Goal: Information Seeking & Learning: Check status

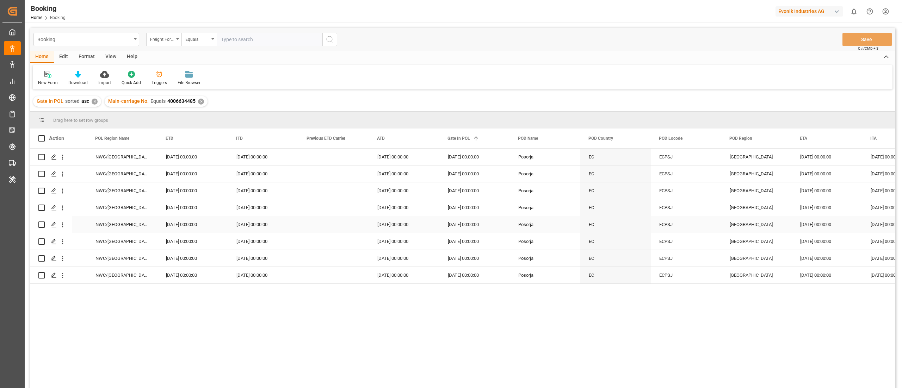
scroll to position [0, 3400]
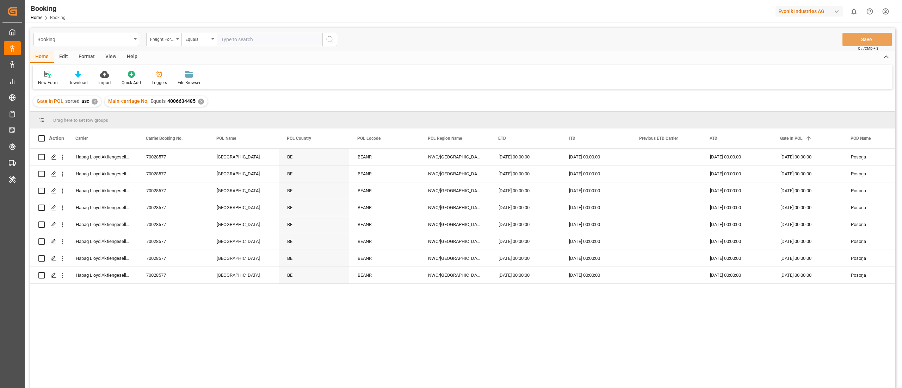
paste input "69711215"
type input "69711215"
click at [254, 42] on input "69711215" at bounding box center [270, 39] width 106 height 13
click at [164, 38] on div "Freight Forwarder's Reference No." at bounding box center [162, 39] width 24 height 8
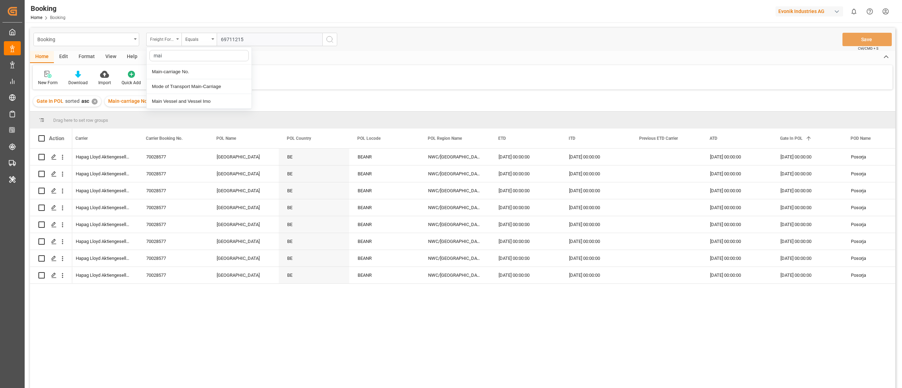
type input "main"
click at [211, 74] on div "Main-carriage No." at bounding box center [199, 71] width 105 height 15
click at [231, 41] on input "text" at bounding box center [270, 39] width 106 height 13
paste input "4006634699"
type input "4006634699"
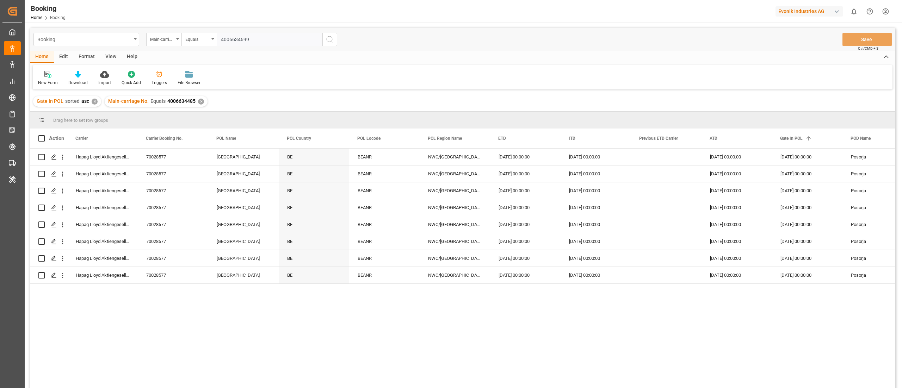
click at [329, 39] on icon "search button" at bounding box center [330, 39] width 8 height 8
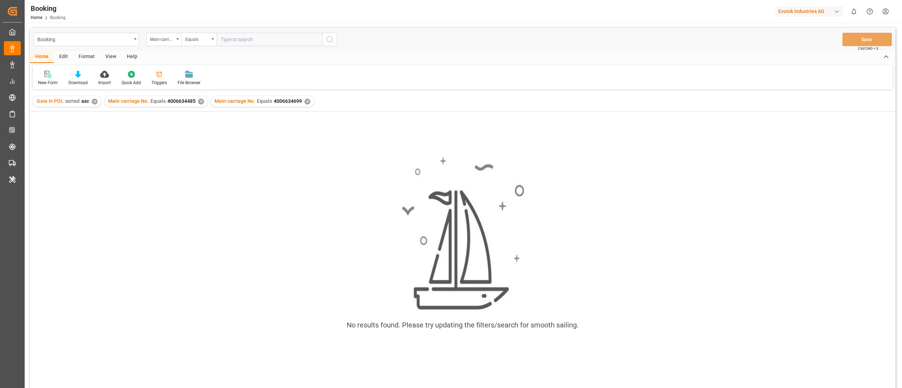
click at [198, 101] on div "✕" at bounding box center [201, 102] width 6 height 6
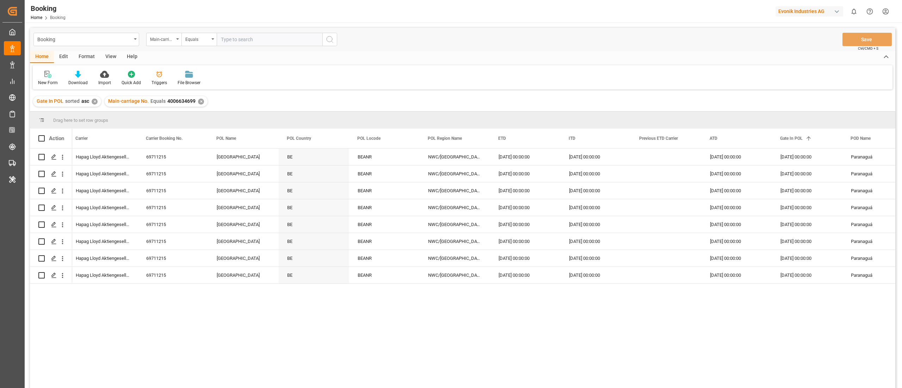
click at [92, 101] on div "✕" at bounding box center [95, 102] width 6 height 6
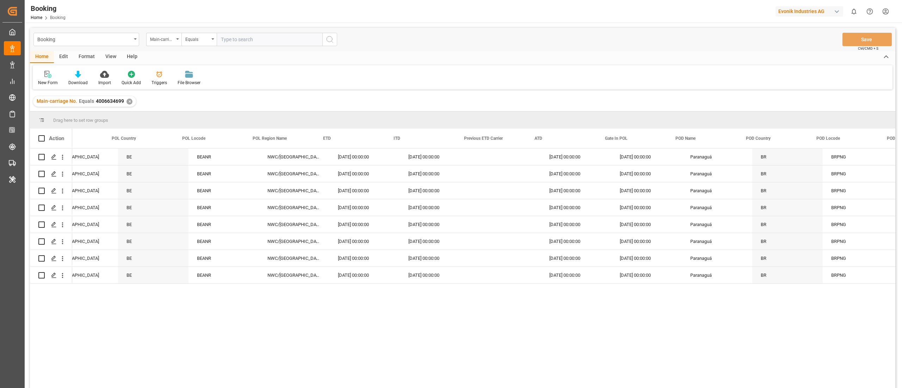
scroll to position [0, 3354]
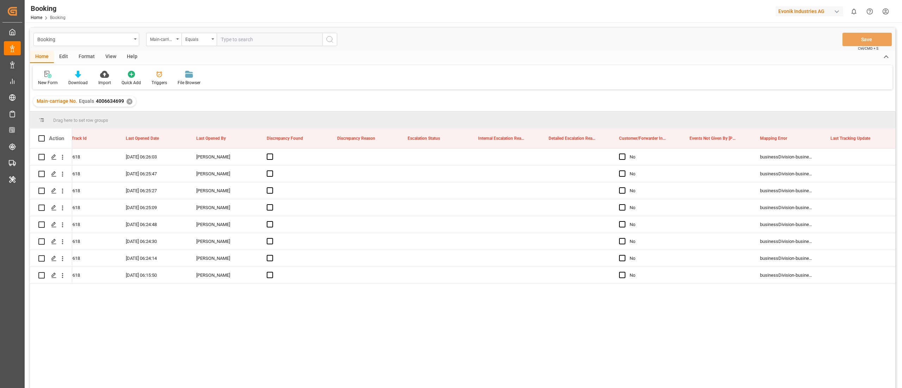
click at [233, 39] on input "text" at bounding box center [270, 39] width 106 height 13
paste input "4006648513"
type input "4006648513"
click at [331, 38] on icon "search button" at bounding box center [330, 39] width 8 height 8
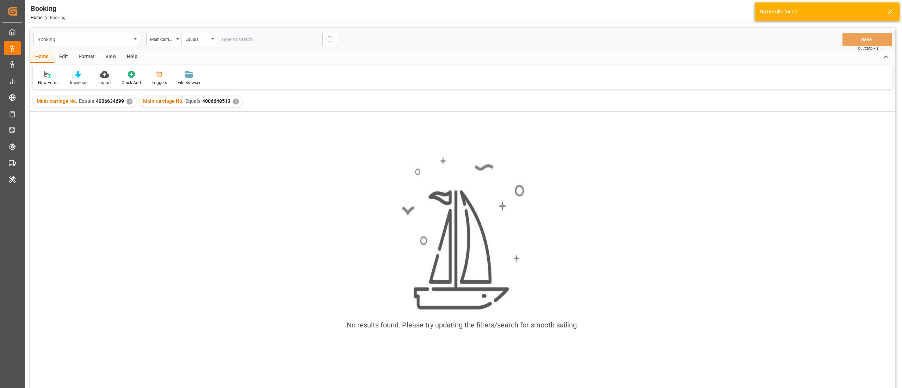
click at [127, 102] on div "✕" at bounding box center [129, 102] width 6 height 6
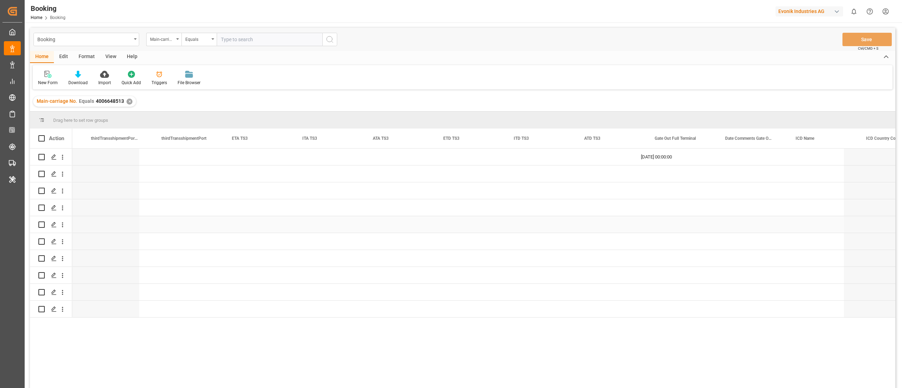
scroll to position [0, 5975]
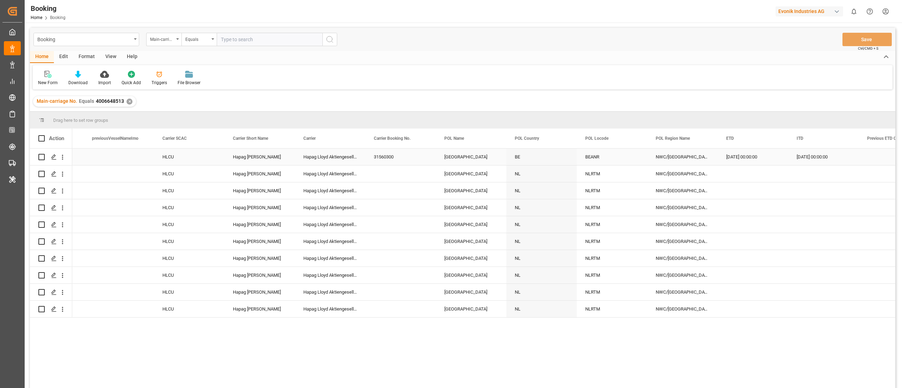
click at [399, 159] on div "31560300" at bounding box center [400, 157] width 70 height 17
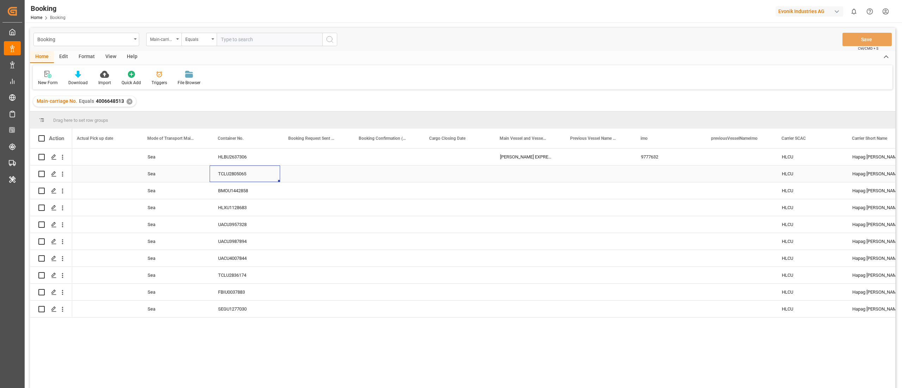
click at [228, 176] on div "TCLU2805065" at bounding box center [245, 174] width 70 height 17
click at [233, 189] on div "BMOU1442858" at bounding box center [245, 190] width 70 height 17
click at [247, 211] on div "HLXU1128683" at bounding box center [245, 207] width 70 height 17
click at [256, 196] on div "BMOU1442858" at bounding box center [245, 190] width 70 height 17
click at [249, 211] on div "HLXU1128683" at bounding box center [245, 207] width 70 height 17
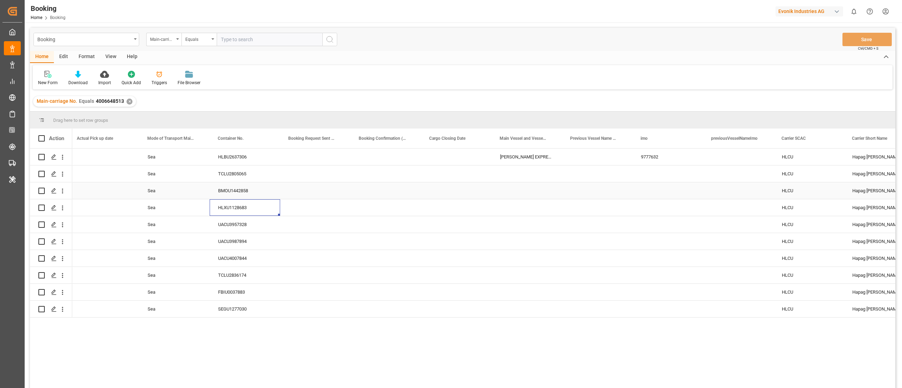
click at [509, 191] on div "Press SPACE to select this row." at bounding box center [526, 190] width 70 height 17
click at [236, 206] on div "HLXU1128683" at bounding box center [245, 207] width 70 height 17
click at [236, 222] on div "UACU3957328" at bounding box center [245, 224] width 70 height 17
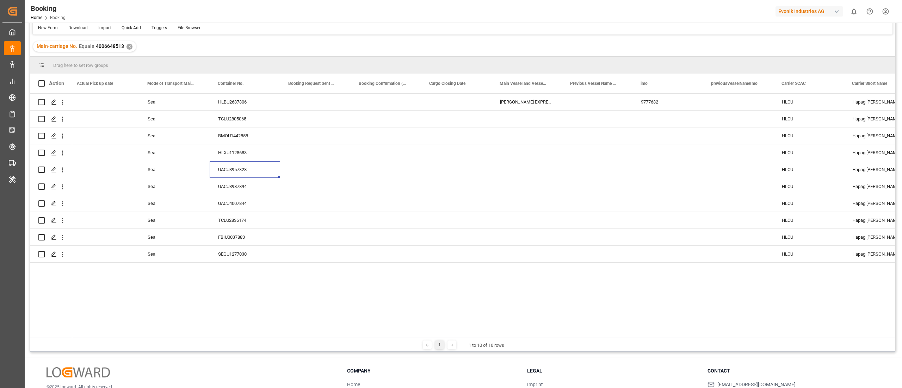
scroll to position [104, 0]
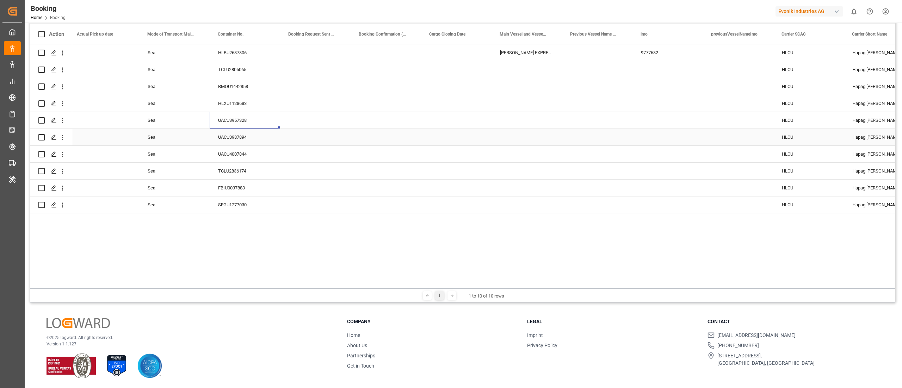
click at [246, 144] on div "UACU3987894" at bounding box center [245, 137] width 70 height 17
click at [239, 156] on div "UACU4007844" at bounding box center [245, 154] width 70 height 17
click at [266, 172] on div "TCLU2836174" at bounding box center [245, 171] width 70 height 17
click at [254, 196] on div "FBIU0037883" at bounding box center [245, 188] width 70 height 17
click at [235, 198] on div "SEGU1277030" at bounding box center [245, 205] width 70 height 17
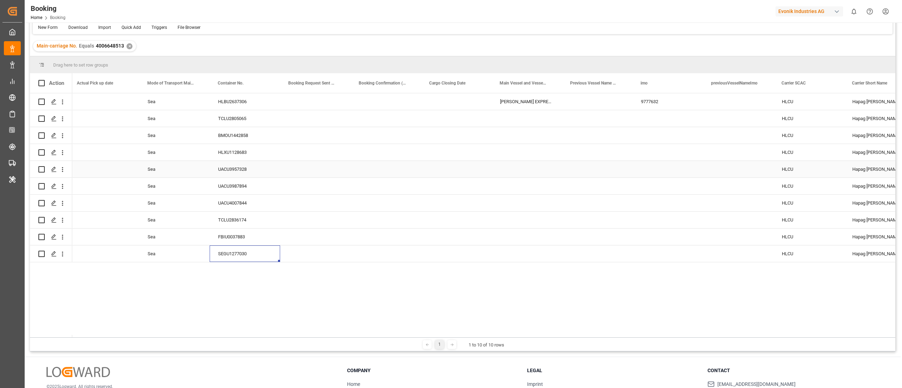
scroll to position [34, 0]
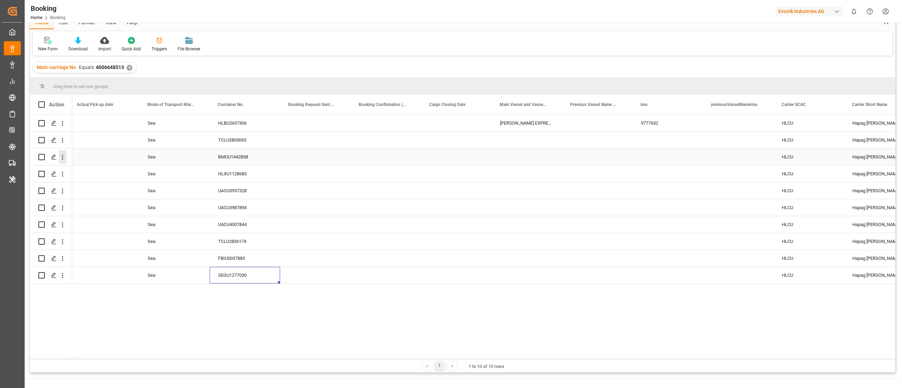
click at [63, 159] on icon "open menu" at bounding box center [62, 157] width 7 height 7
click at [98, 169] on span "Open in new tab" at bounding box center [109, 171] width 64 height 7
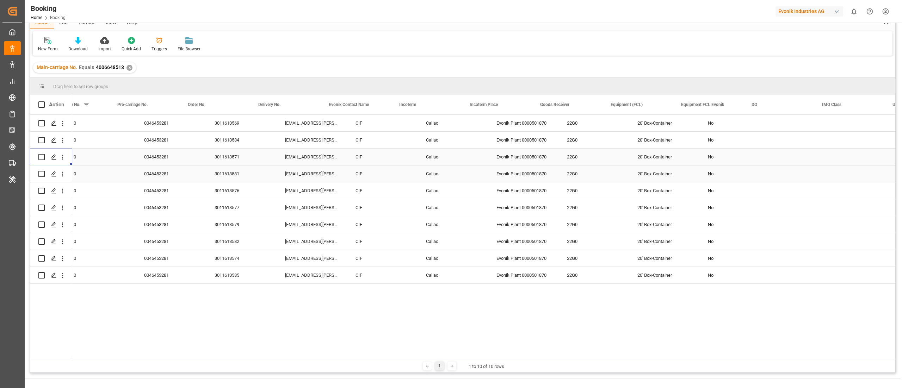
scroll to position [0, 929]
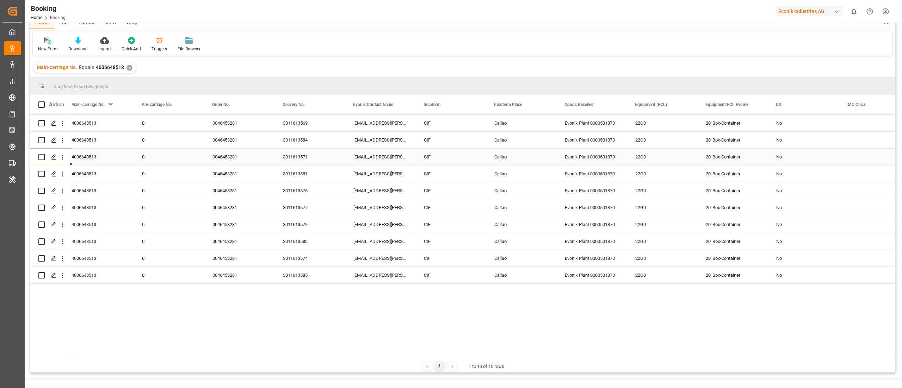
click at [295, 158] on div "3011613571" at bounding box center [309, 157] width 70 height 17
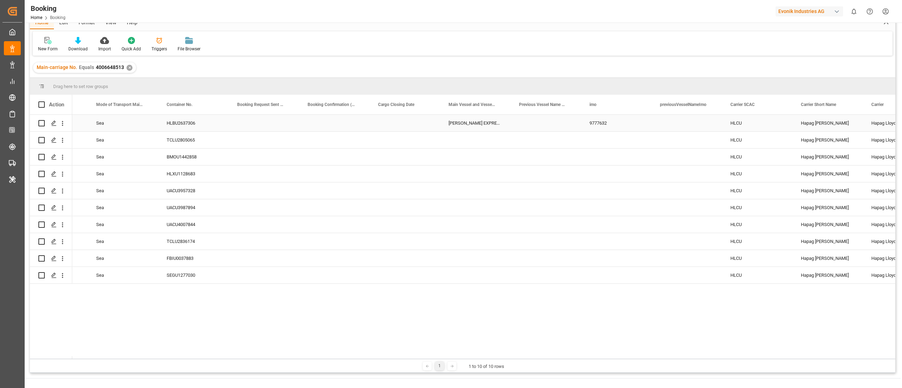
click at [476, 126] on div "[PERSON_NAME] EXPRESS" at bounding box center [475, 123] width 70 height 17
click at [467, 145] on div "Press SPACE to select this row." at bounding box center [475, 140] width 70 height 17
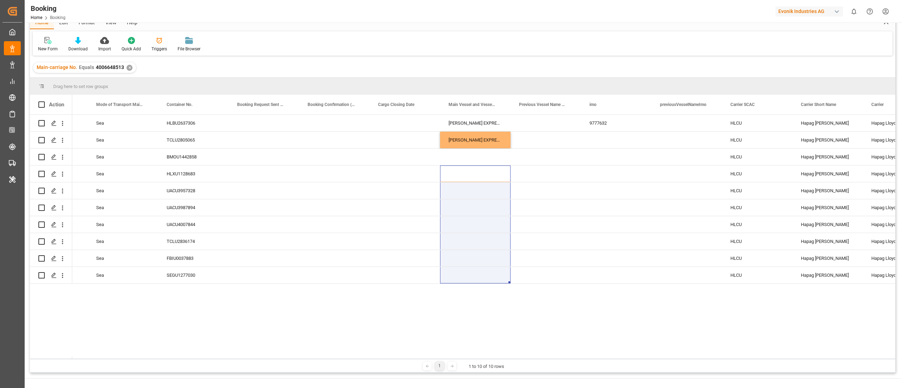
drag, startPoint x: 465, startPoint y: 171, endPoint x: 456, endPoint y: 287, distance: 116.3
click at [456, 287] on div "Sea HLBU2637306 SANTOS EXPRESS 9777632 HLCU Hapag Lloyd Hapag Lloyd Aktiengesel…" at bounding box center [483, 237] width 823 height 244
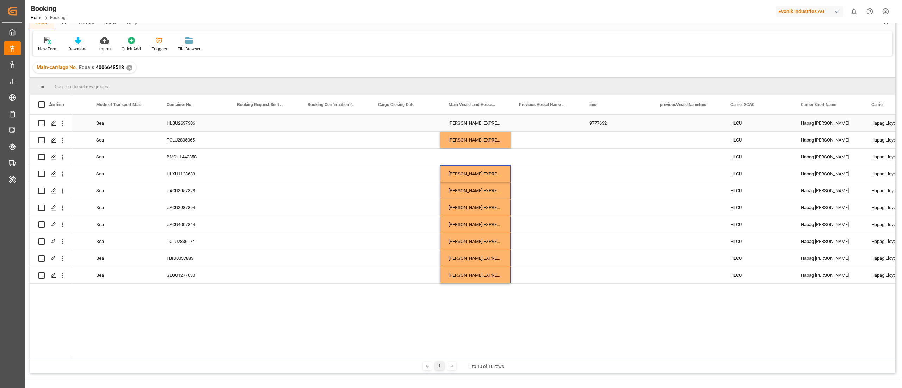
click at [594, 120] on div "9777632" at bounding box center [616, 123] width 70 height 17
click at [609, 143] on div "Press SPACE to select this row." at bounding box center [616, 140] width 70 height 17
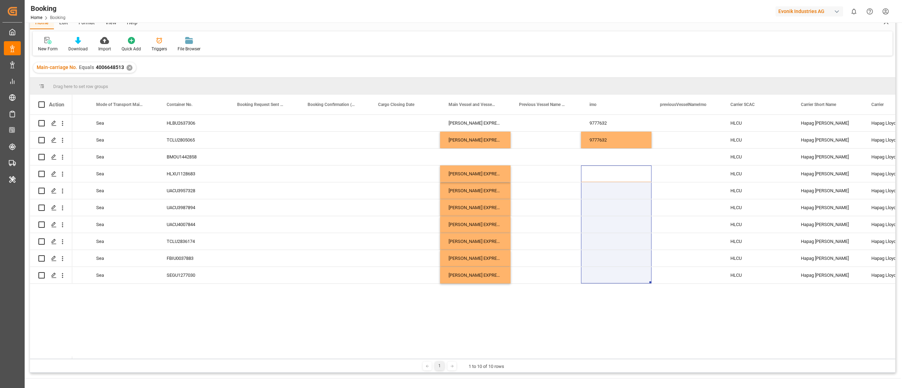
drag, startPoint x: 608, startPoint y: 171, endPoint x: 596, endPoint y: 290, distance: 119.3
click at [596, 290] on div "Sea HLBU2637306 SANTOS EXPRESS 9777632 HLCU Hapag Lloyd Hapag Lloyd Aktiengesel…" at bounding box center [483, 237] width 823 height 244
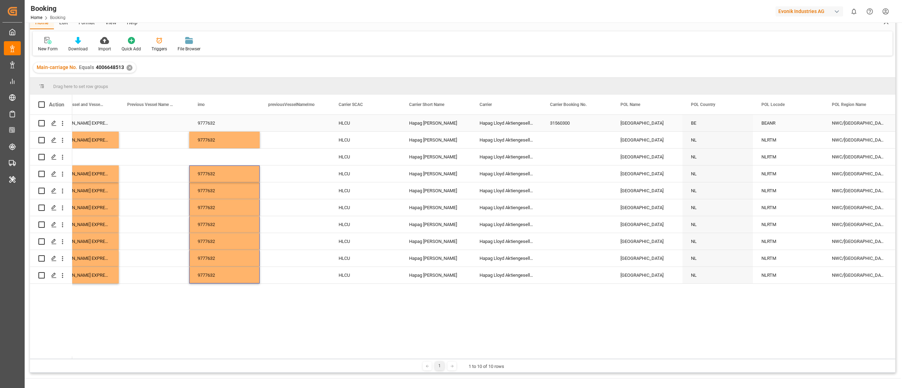
click at [560, 127] on div "31560300" at bounding box center [576, 123] width 70 height 17
click at [564, 145] on div "Press SPACE to select this row." at bounding box center [576, 140] width 70 height 17
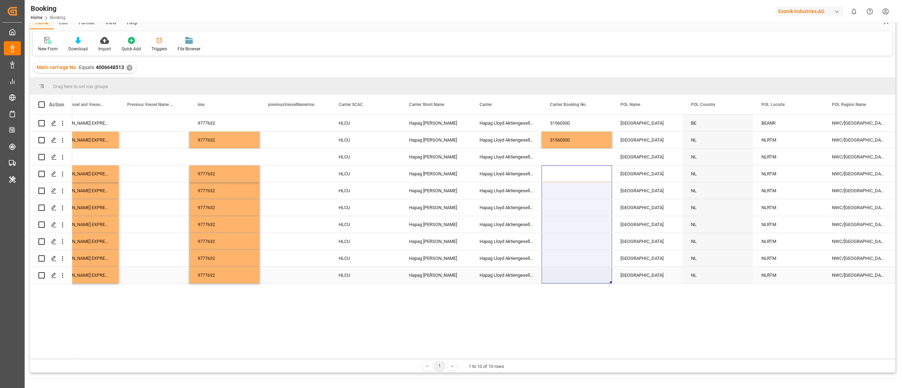
drag, startPoint x: 561, startPoint y: 170, endPoint x: 550, endPoint y: 276, distance: 106.7
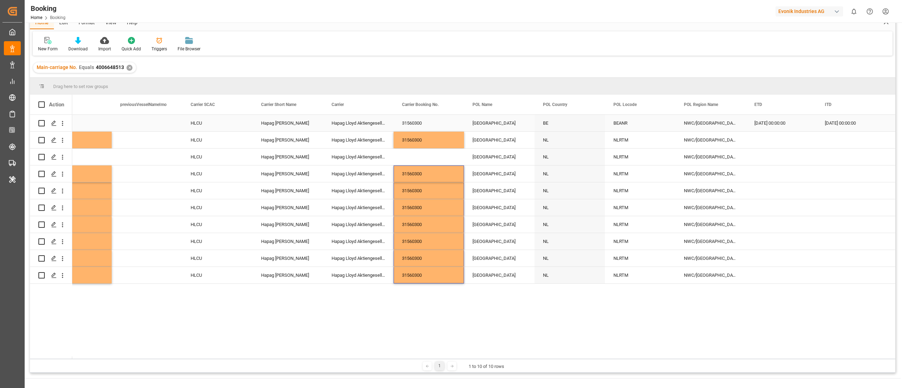
click at [495, 115] on div "[GEOGRAPHIC_DATA]" at bounding box center [499, 123] width 70 height 17
click at [498, 133] on div "Rotterdam" at bounding box center [499, 140] width 70 height 17
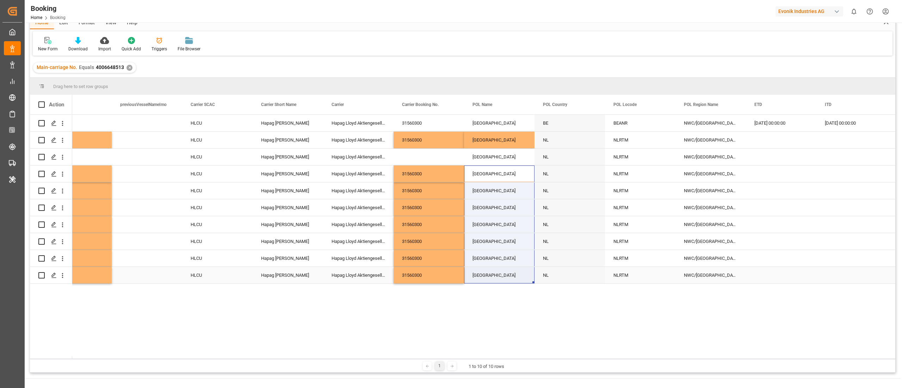
drag, startPoint x: 492, startPoint y: 168, endPoint x: 487, endPoint y: 271, distance: 102.3
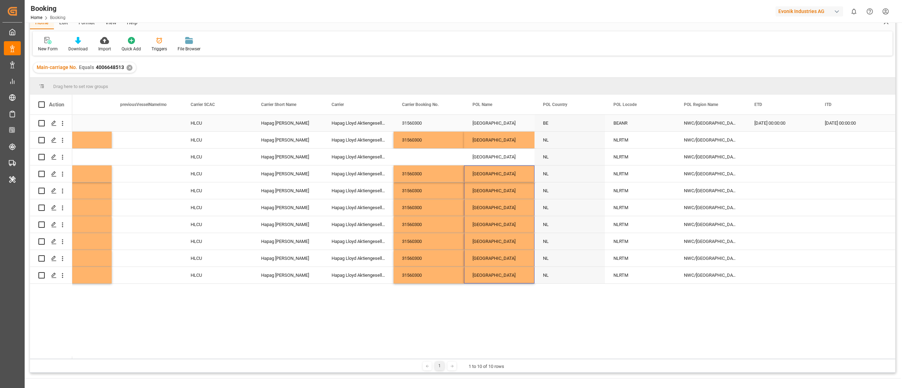
click at [633, 125] on div "BEANR" at bounding box center [640, 123] width 70 height 17
click at [629, 142] on div "NLRTM" at bounding box center [640, 140] width 70 height 17
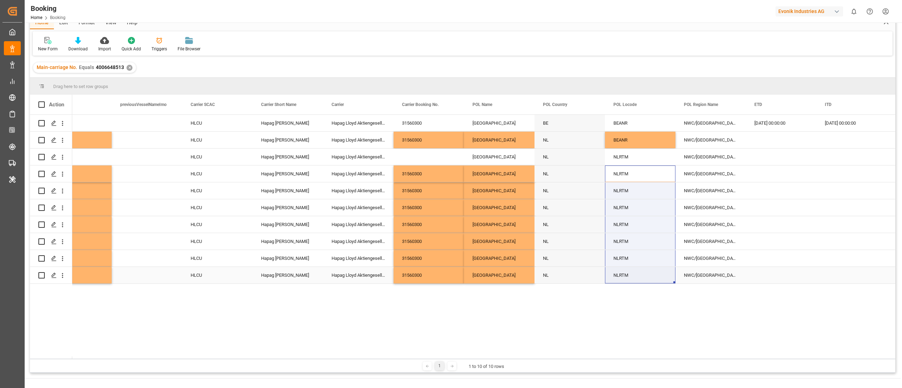
drag, startPoint x: 627, startPoint y: 187, endPoint x: 619, endPoint y: 274, distance: 87.1
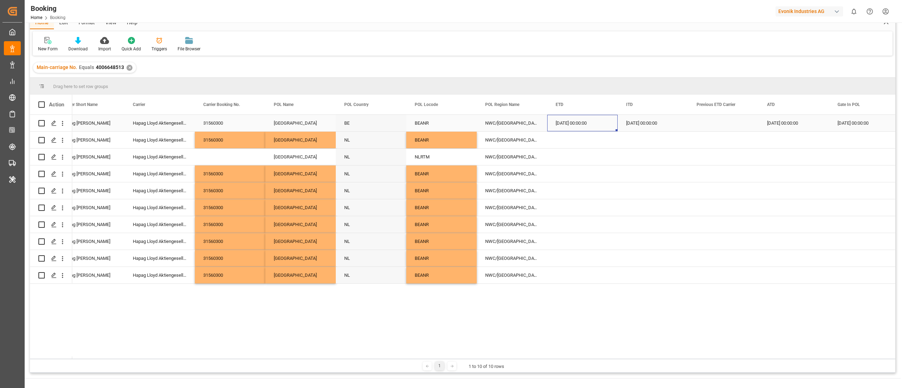
click at [580, 124] on div "28.07.2025 00:00:00" at bounding box center [582, 123] width 70 height 17
click at [577, 142] on div "Press SPACE to select this row." at bounding box center [582, 140] width 70 height 17
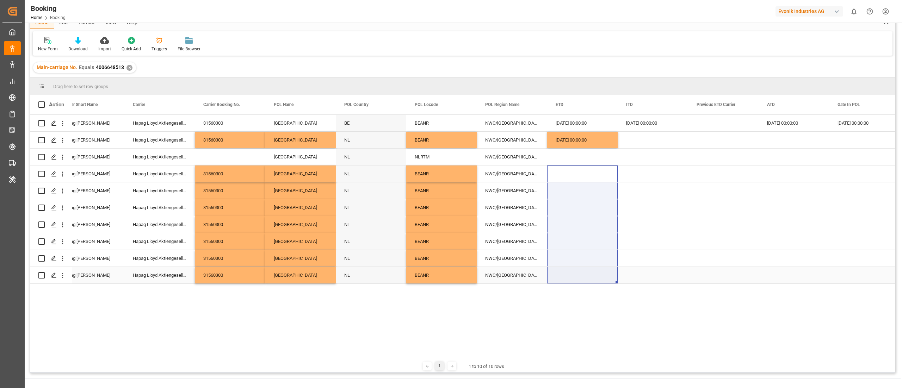
drag, startPoint x: 570, startPoint y: 173, endPoint x: 569, endPoint y: 269, distance: 96.2
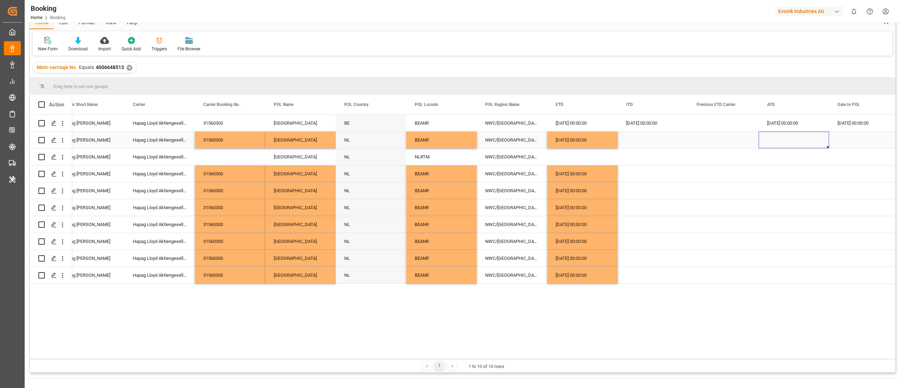
click at [781, 143] on div "Press SPACE to select this row." at bounding box center [794, 140] width 70 height 17
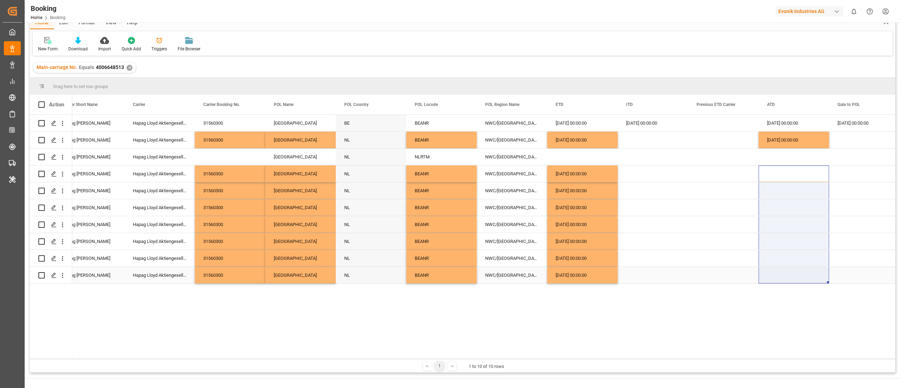
drag, startPoint x: 778, startPoint y: 226, endPoint x: 771, endPoint y: 278, distance: 52.6
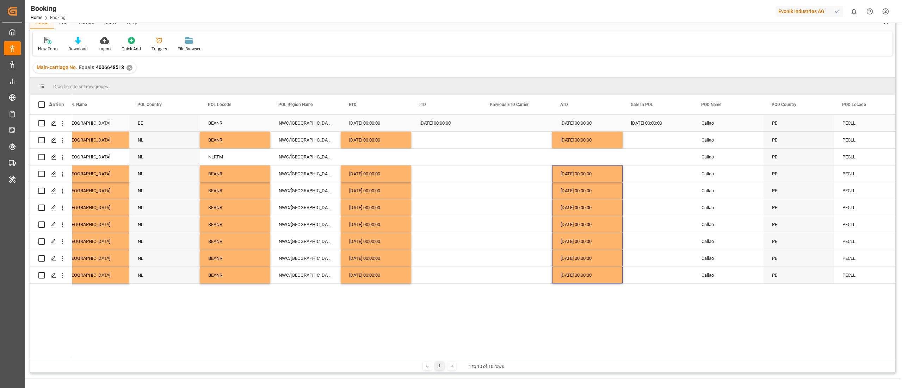
click at [662, 124] on div "11.07.2025 00:00:00" at bounding box center [658, 123] width 70 height 17
click at [660, 139] on div "Press SPACE to select this row." at bounding box center [658, 140] width 70 height 17
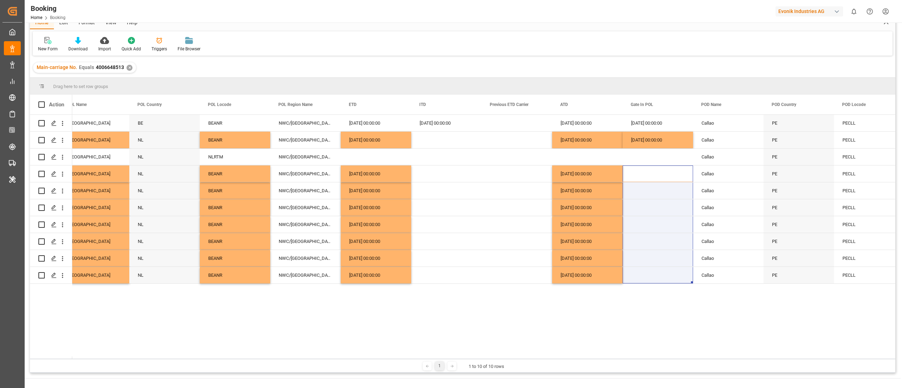
drag, startPoint x: 647, startPoint y: 173, endPoint x: 639, endPoint y: 282, distance: 109.5
click at [640, 286] on div "31560300 Antwerp BE BEANR NWC/UK North West Continent / UK 28.07.2025 00:00:00 …" at bounding box center [483, 237] width 823 height 244
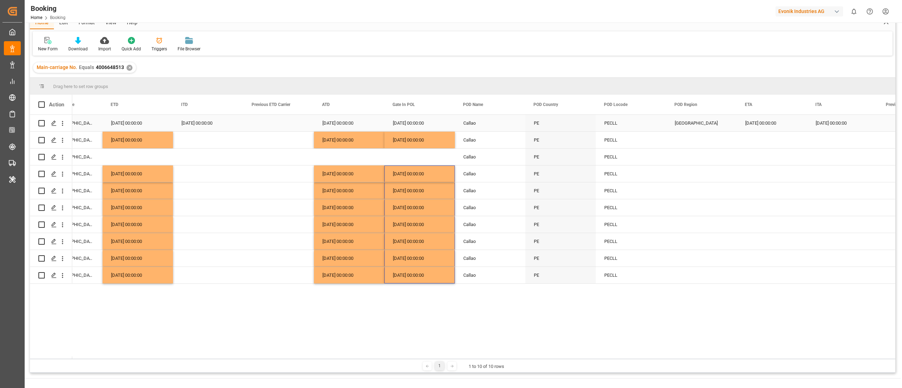
click at [696, 128] on div "South America West Coast" at bounding box center [701, 123] width 70 height 17
drag, startPoint x: 691, startPoint y: 154, endPoint x: 691, endPoint y: 168, distance: 14.1
click at [694, 142] on div "Press SPACE to select this row." at bounding box center [701, 140] width 70 height 17
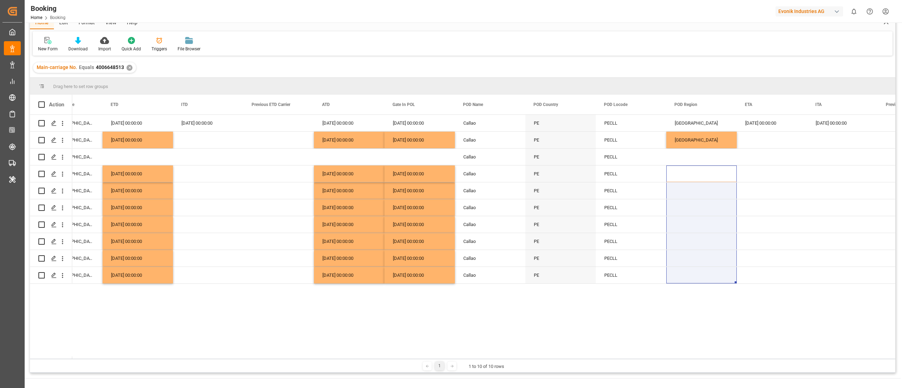
drag, startPoint x: 691, startPoint y: 166, endPoint x: 683, endPoint y: 293, distance: 127.1
click at [683, 293] on div "BEANR NWC/UK North West Continent / UK 28.07.2025 00:00:00 28.07.2025 00:00:00 …" at bounding box center [483, 237] width 823 height 244
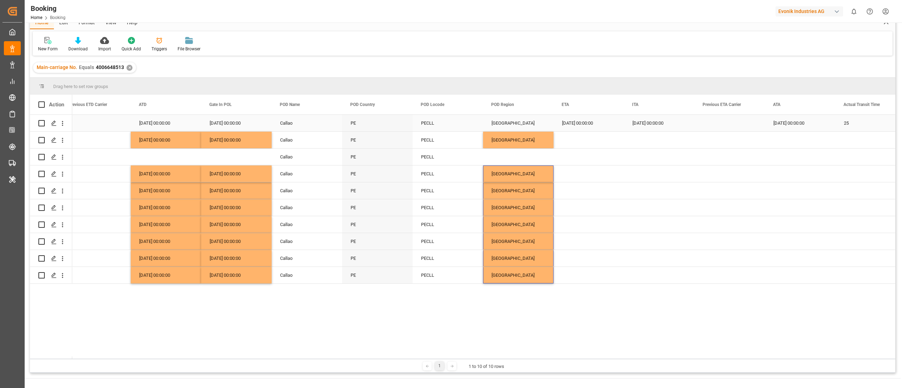
click at [588, 121] on div "22.08.2025 00:00:00" at bounding box center [588, 123] width 70 height 17
click at [578, 138] on div "Press SPACE to select this row." at bounding box center [588, 140] width 70 height 17
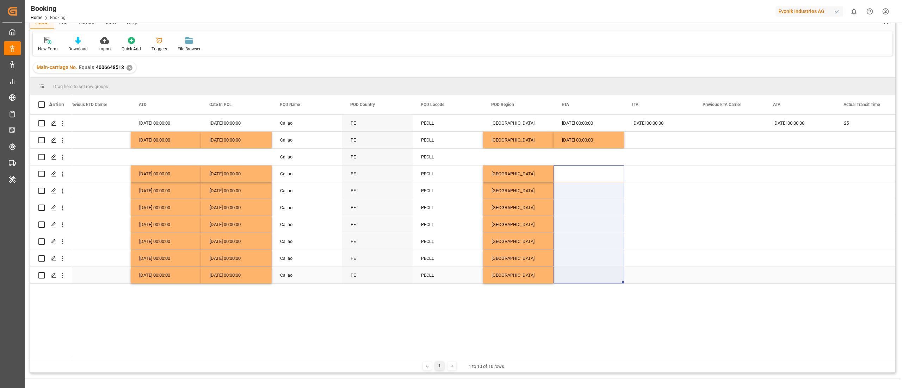
drag, startPoint x: 578, startPoint y: 175, endPoint x: 578, endPoint y: 278, distance: 102.2
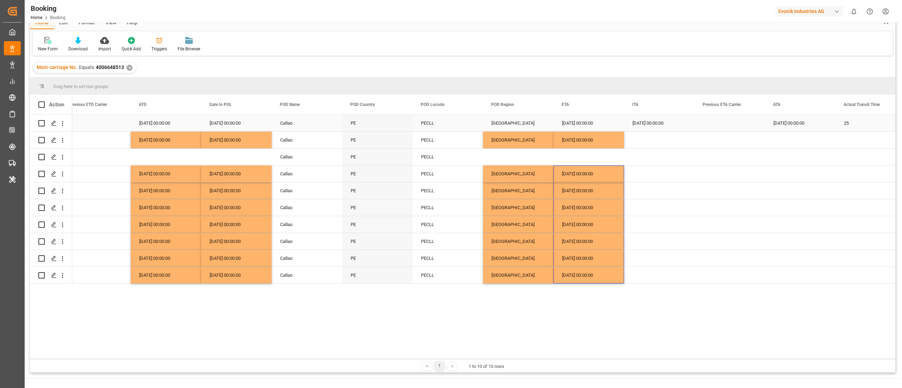
click at [666, 121] on div "22.08.2025 00:00:00" at bounding box center [659, 123] width 70 height 17
click at [784, 126] on div "22.08.2025 00:00:00" at bounding box center [800, 123] width 70 height 17
click at [786, 145] on div "Press SPACE to select this row." at bounding box center [800, 140] width 70 height 17
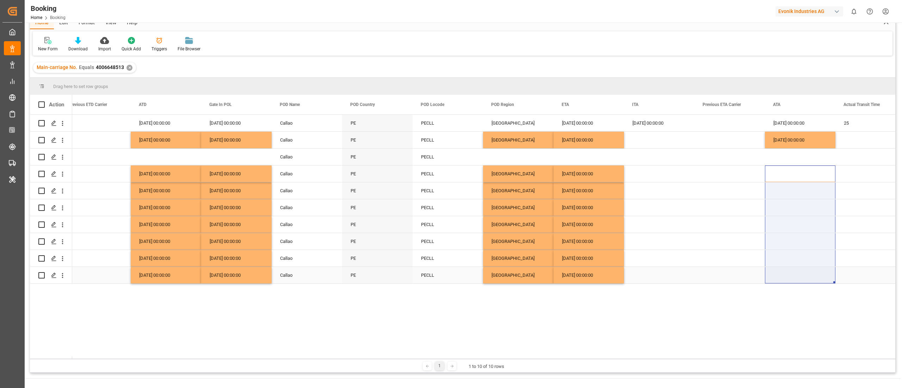
drag, startPoint x: 785, startPoint y: 171, endPoint x: 781, endPoint y: 276, distance: 105.1
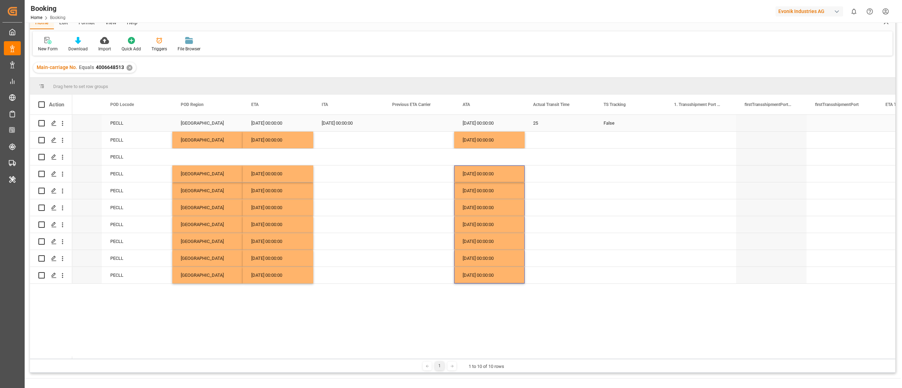
click at [615, 120] on div "False" at bounding box center [630, 123] width 70 height 17
click at [619, 139] on div "Press SPACE to select this row." at bounding box center [630, 140] width 70 height 17
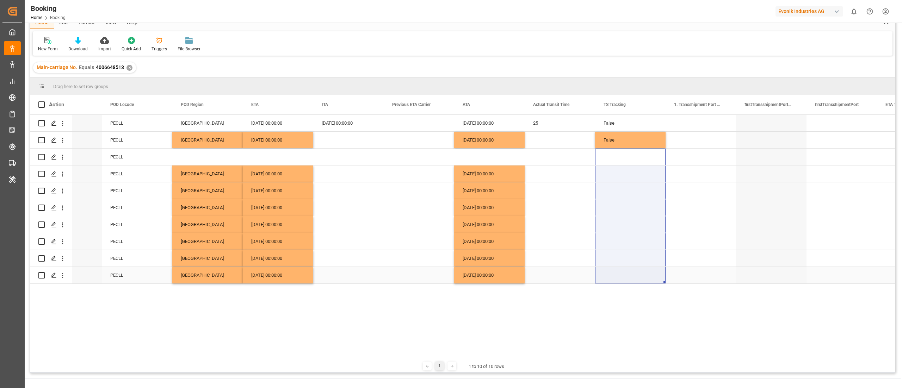
drag, startPoint x: 616, startPoint y: 163, endPoint x: 612, endPoint y: 263, distance: 99.8
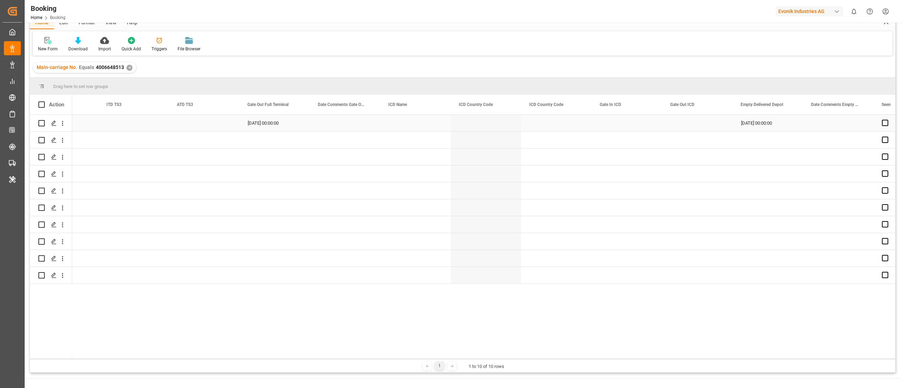
click at [256, 116] on div "27.08.2025 00:00:00" at bounding box center [274, 123] width 70 height 17
click at [260, 134] on div "Press SPACE to select this row." at bounding box center [274, 140] width 70 height 17
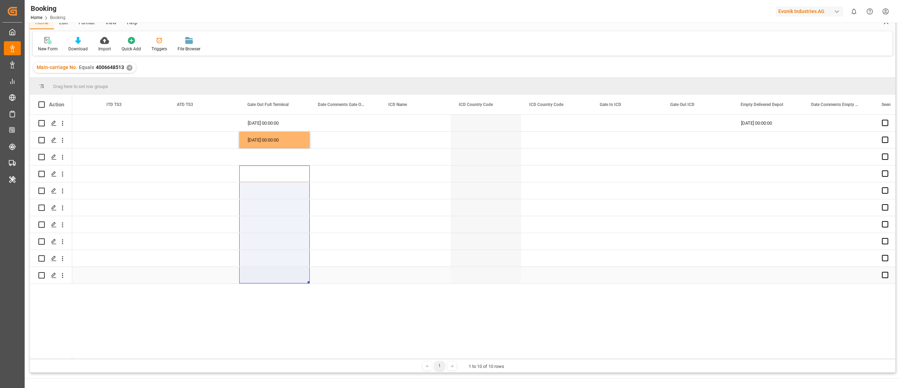
drag, startPoint x: 271, startPoint y: 175, endPoint x: 272, endPoint y: 279, distance: 103.2
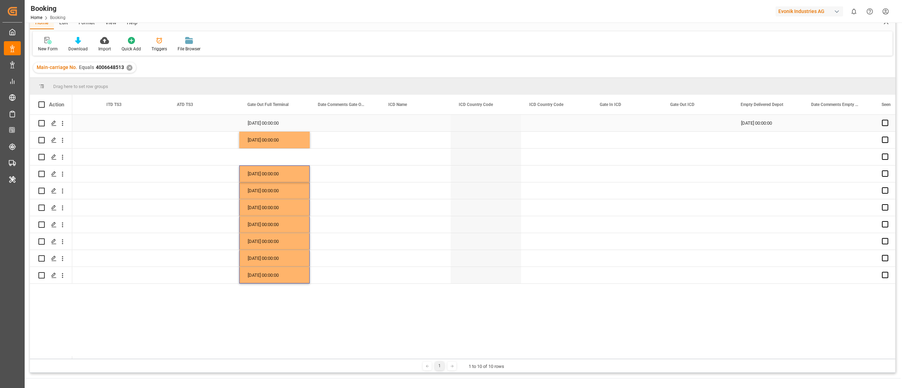
click at [753, 125] on div "27.08.2025 00:00:00" at bounding box center [767, 123] width 70 height 17
click at [755, 142] on div "Press SPACE to select this row." at bounding box center [767, 140] width 70 height 17
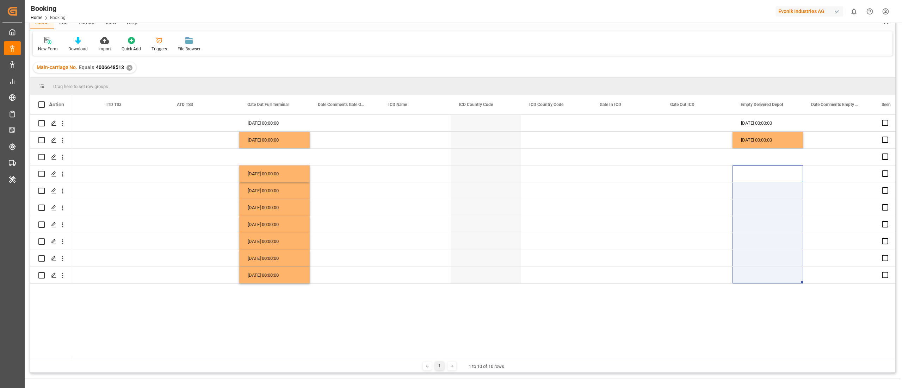
drag, startPoint x: 753, startPoint y: 174, endPoint x: 749, endPoint y: 281, distance: 106.8
click at [750, 285] on div "27.08.2025 00:00:00 27.08.2025 00:00:00 27.08.2025 00:00:00 27.08.2025 00:00:00…" at bounding box center [483, 237] width 823 height 244
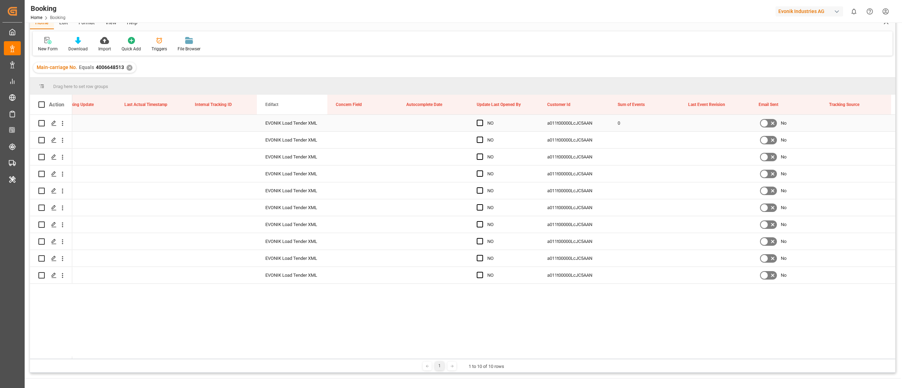
click at [623, 125] on div "0" at bounding box center [644, 123] width 70 height 17
click at [626, 137] on div "Press SPACE to select this row." at bounding box center [644, 140] width 70 height 17
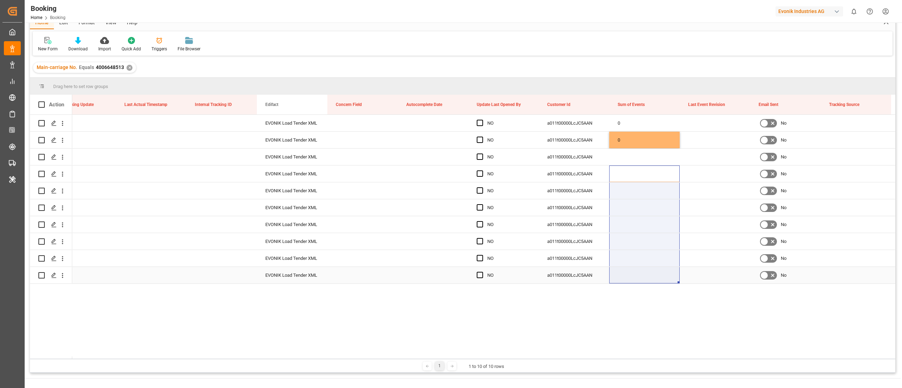
drag, startPoint x: 637, startPoint y: 178, endPoint x: 632, endPoint y: 284, distance: 106.2
click at [633, 285] on div "businessDivision-businessLine- EVONIK Load Tender XML NO a011t00000LcJC5AAN 0 N…" at bounding box center [483, 237] width 823 height 244
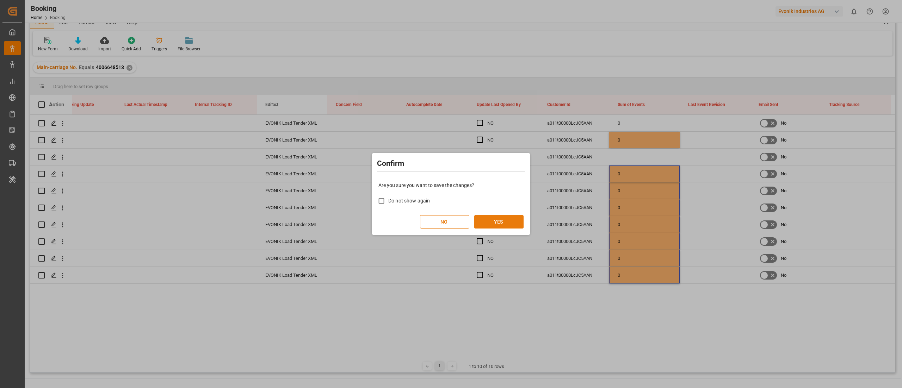
click at [502, 225] on button "YES" at bounding box center [498, 221] width 49 height 13
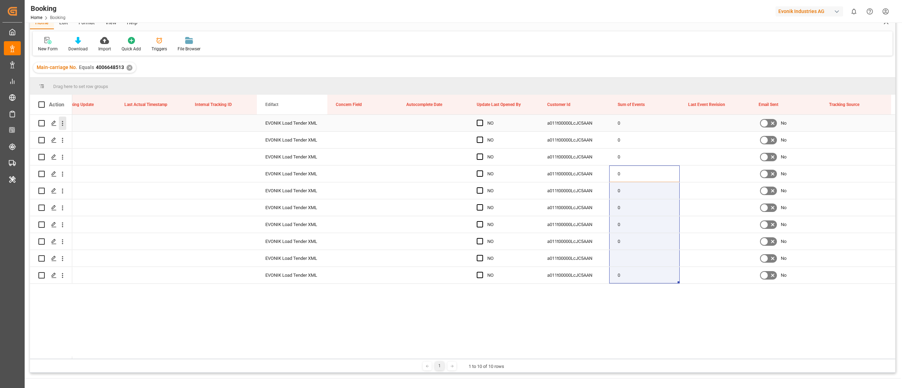
click at [64, 126] on icon "open menu" at bounding box center [62, 123] width 7 height 7
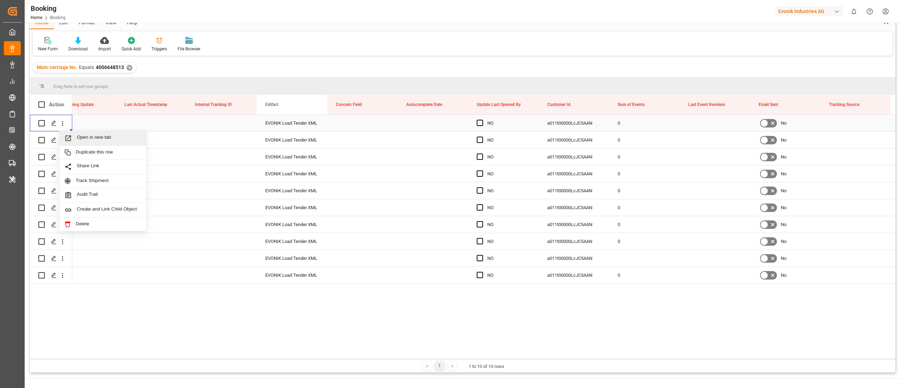
click at [106, 137] on span "Open in new tab" at bounding box center [109, 138] width 64 height 7
click at [65, 141] on icon "open menu" at bounding box center [62, 140] width 7 height 7
click at [94, 153] on span "Open in new tab" at bounding box center [109, 154] width 64 height 7
click at [63, 157] on icon "open menu" at bounding box center [62, 157] width 7 height 7
click at [85, 173] on span "Open in new tab" at bounding box center [109, 171] width 64 height 7
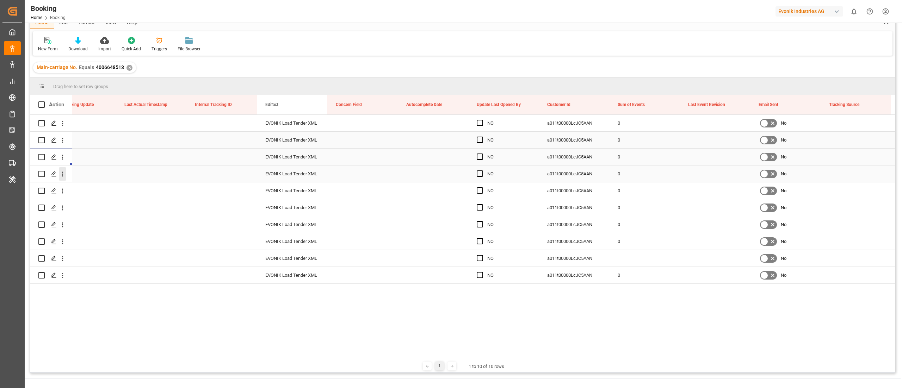
click at [64, 176] on icon "open menu" at bounding box center [62, 174] width 7 height 7
click at [85, 192] on span "Open in new tab" at bounding box center [109, 188] width 64 height 7
click at [63, 192] on icon "open menu" at bounding box center [62, 190] width 7 height 7
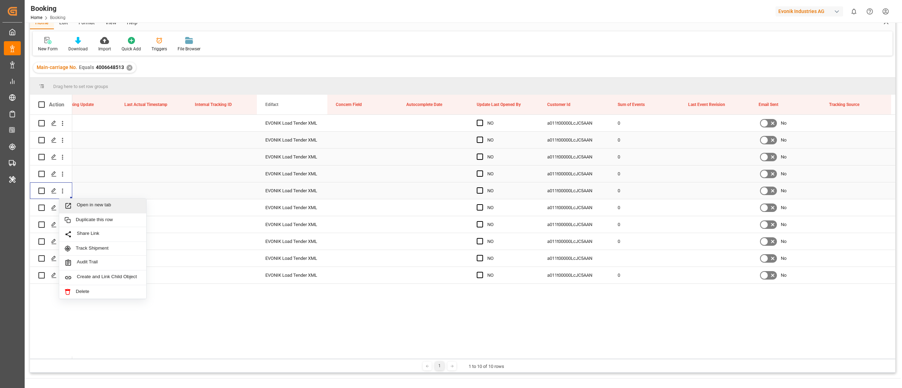
click at [86, 204] on span "Open in new tab" at bounding box center [109, 205] width 64 height 7
click at [62, 212] on button "open menu" at bounding box center [62, 207] width 7 height 13
click at [83, 222] on span "Open in new tab" at bounding box center [109, 222] width 64 height 7
click at [62, 228] on icon "open menu" at bounding box center [62, 224] width 7 height 7
click at [84, 236] on span "Open in new tab" at bounding box center [109, 239] width 64 height 7
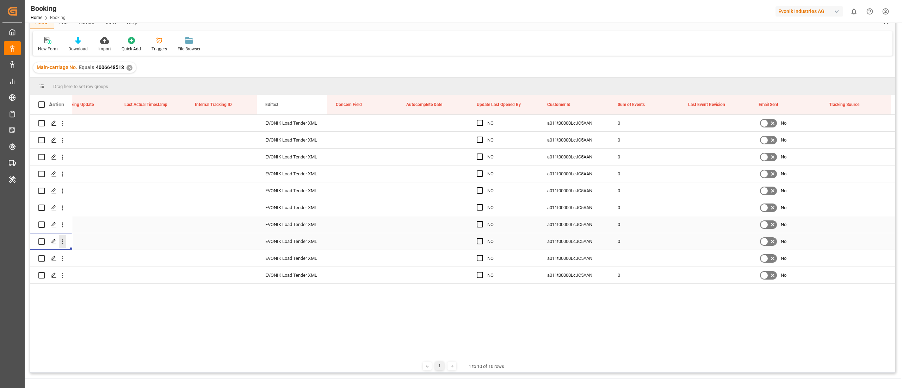
click at [64, 241] on icon "open menu" at bounding box center [62, 241] width 7 height 7
click at [90, 256] on span "Open in new tab" at bounding box center [109, 256] width 64 height 7
click at [62, 271] on button "open menu" at bounding box center [62, 275] width 7 height 13
click at [102, 290] on span "Open in new tab" at bounding box center [109, 290] width 64 height 7
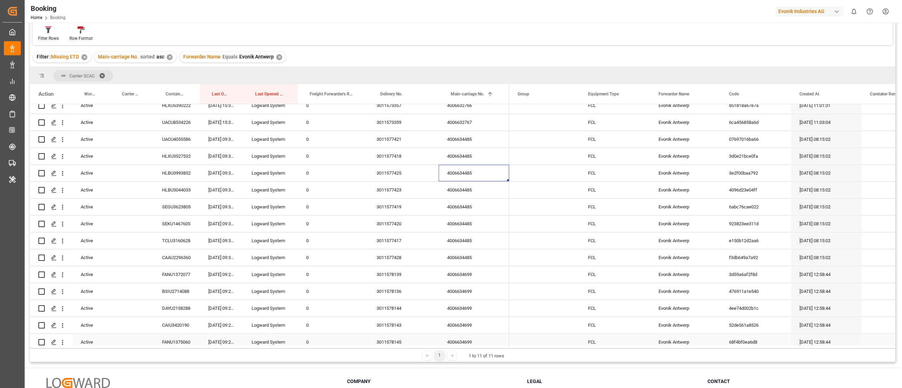
scroll to position [669, 0]
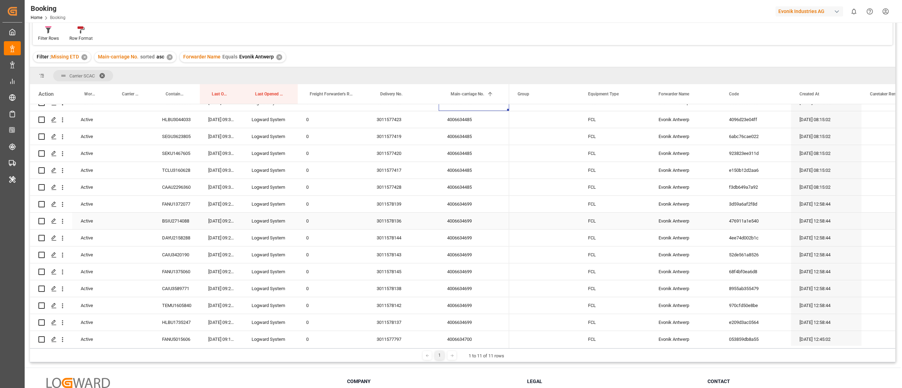
click at [476, 212] on div "4006634699" at bounding box center [474, 204] width 70 height 17
click at [470, 245] on div "4006634699" at bounding box center [474, 238] width 70 height 17
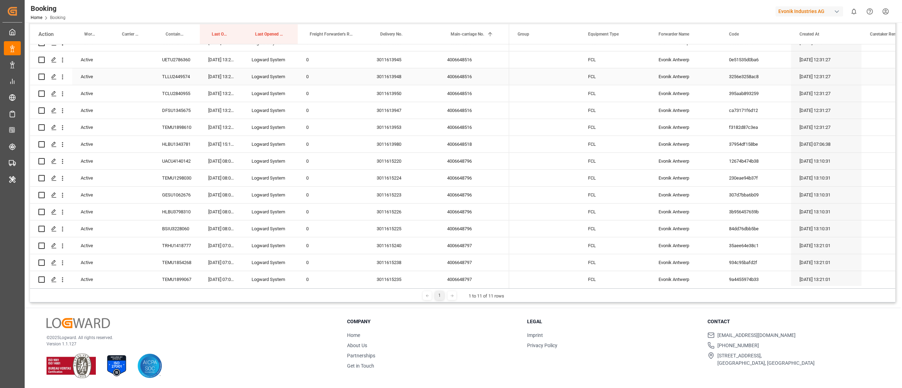
scroll to position [1797, 0]
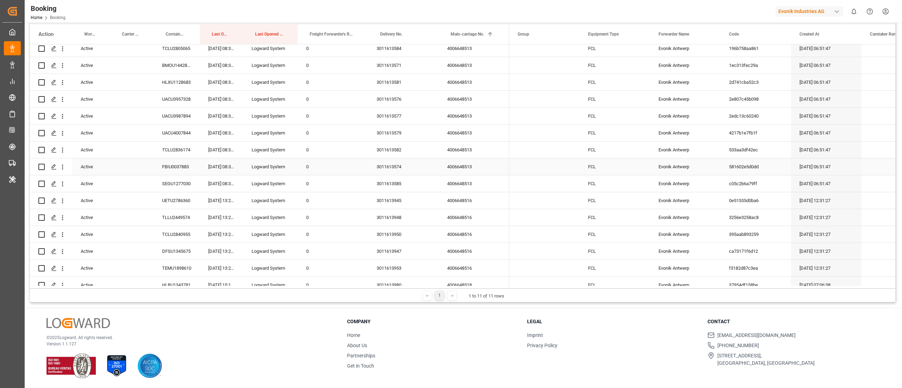
click at [456, 173] on div "4006648513" at bounding box center [474, 167] width 70 height 17
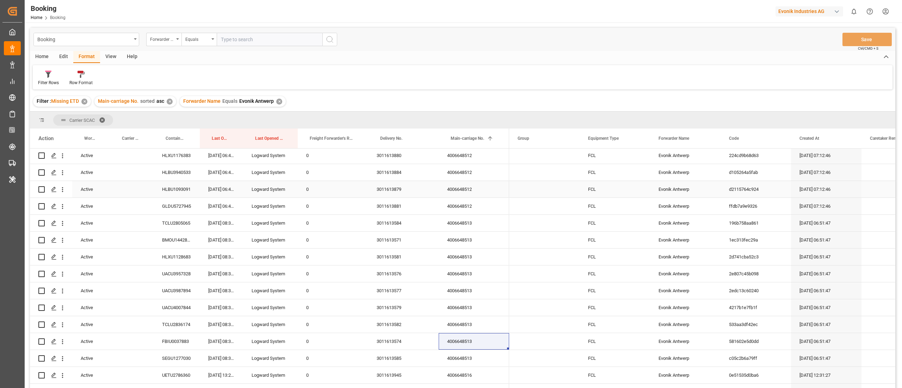
scroll to position [1656, 0]
drag, startPoint x: 456, startPoint y: 135, endPoint x: 456, endPoint y: 121, distance: 14.1
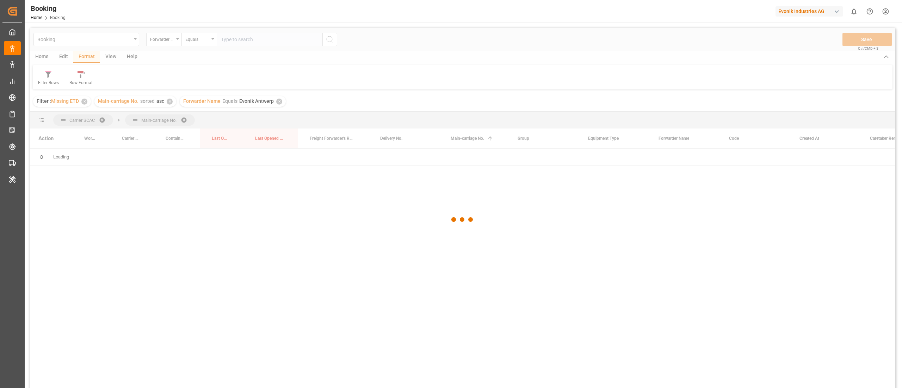
scroll to position [0, 0]
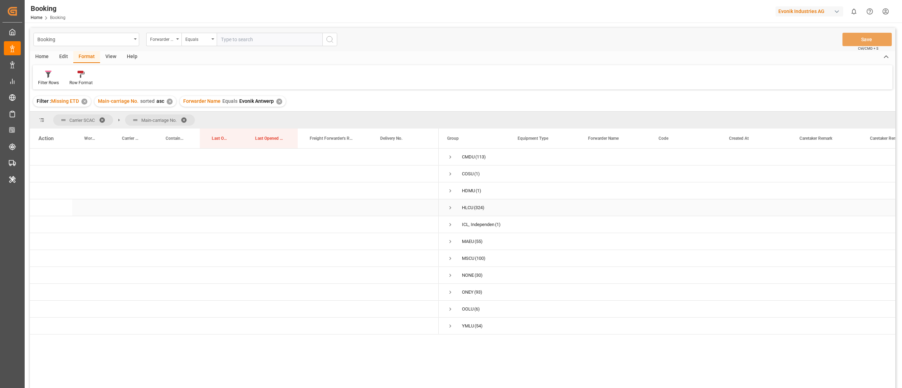
click at [450, 207] on span "Press SPACE to select this row." at bounding box center [450, 208] width 6 height 6
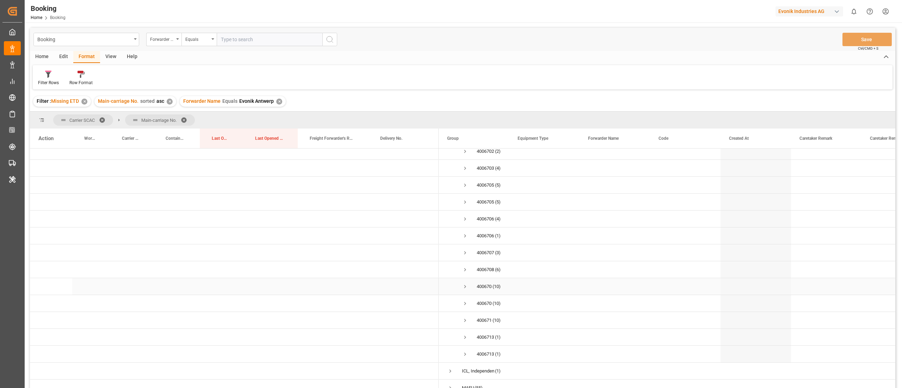
scroll to position [1550, 0]
click at [464, 281] on span "Press SPACE to select this row." at bounding box center [465, 281] width 6 height 6
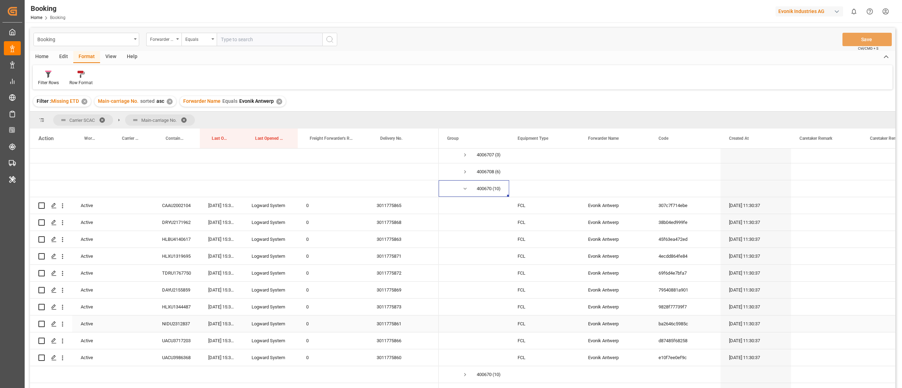
scroll to position [1621, 0]
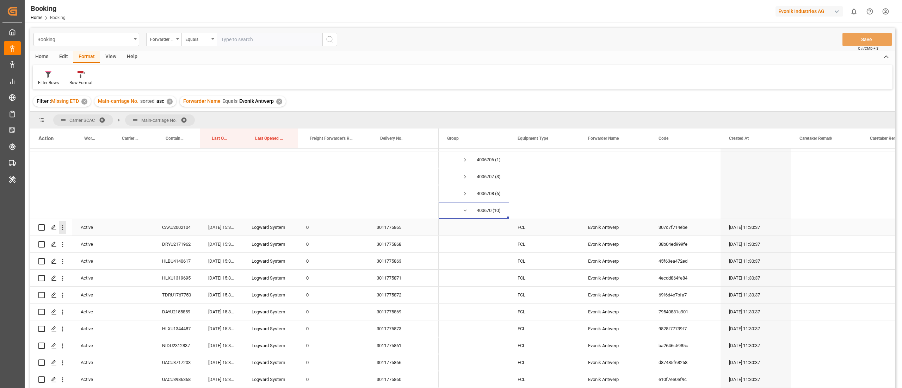
click at [61, 227] on icon "open menu" at bounding box center [62, 227] width 7 height 7
click at [81, 238] on div "Open in new tab" at bounding box center [102, 242] width 87 height 15
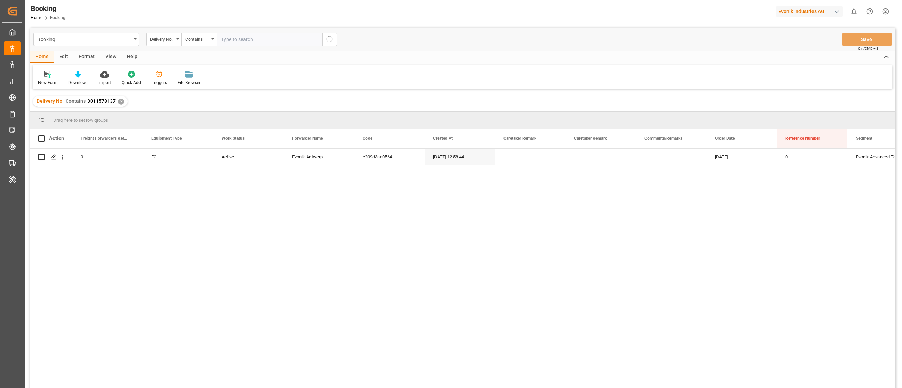
click at [246, 48] on div "Booking Delivery No. Contains Save Ctrl/CMD + S" at bounding box center [462, 39] width 865 height 23
click at [246, 41] on input "text" at bounding box center [270, 39] width 106 height 13
paste input "3011613571"
type input "3011613571"
click at [323, 42] on button "search button" at bounding box center [329, 39] width 15 height 13
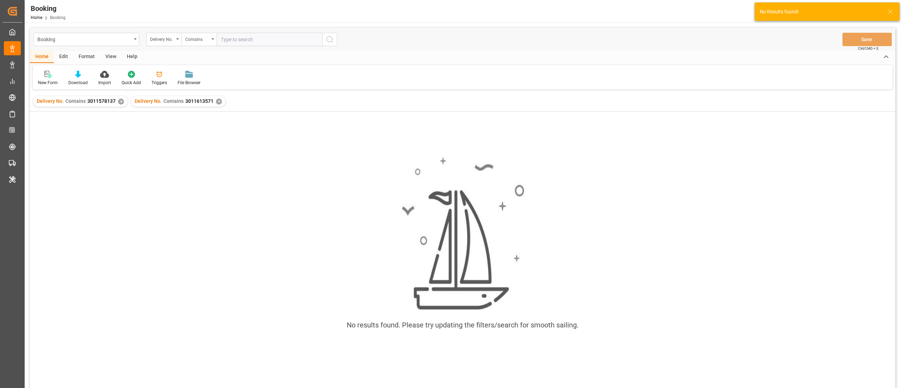
click at [118, 99] on div "✕" at bounding box center [121, 102] width 6 height 6
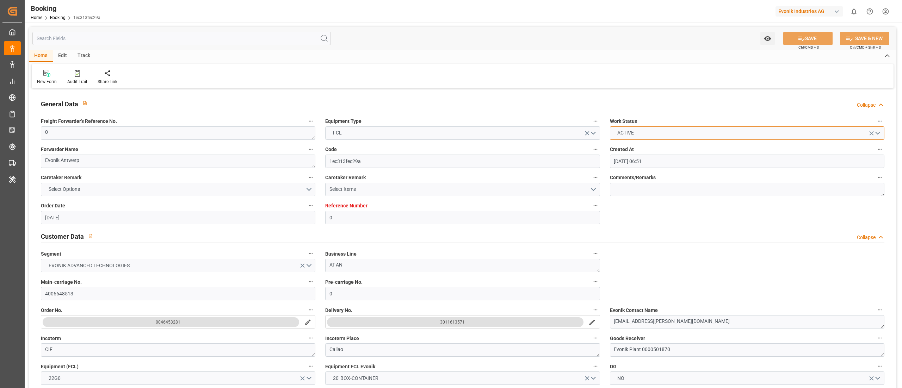
click at [649, 133] on button "ACTIVE" at bounding box center [747, 132] width 274 height 13
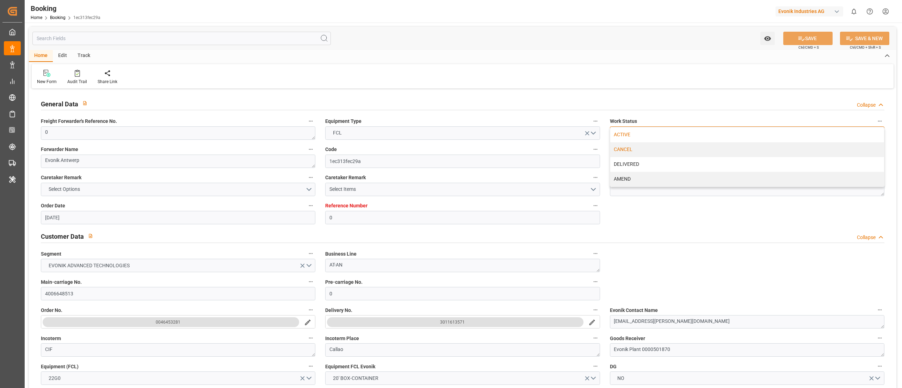
click at [650, 149] on div "CANCEL" at bounding box center [747, 149] width 274 height 15
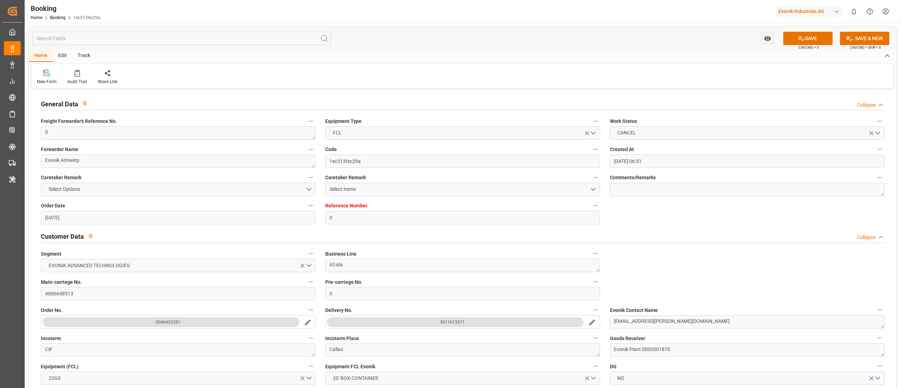
click at [668, 230] on div "Customer Data Collapse" at bounding box center [462, 235] width 843 height 13
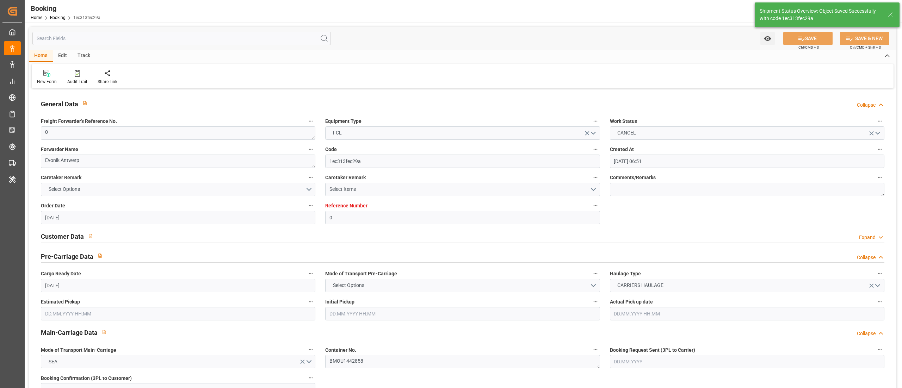
type textarea "Meenakshi Manjunatha"
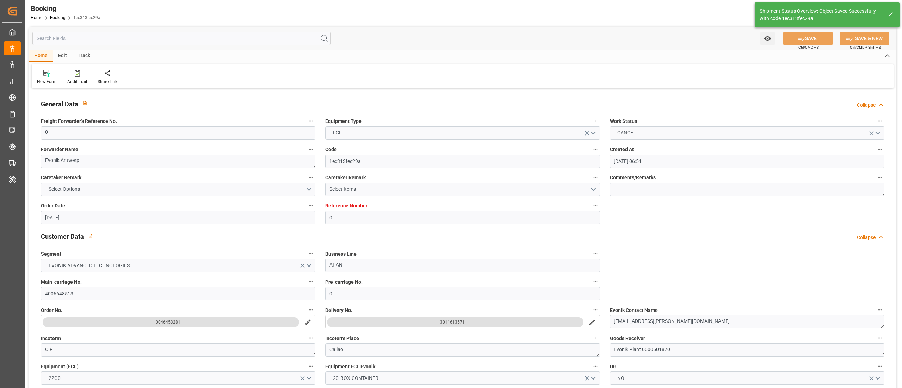
type input "12.09.2025 09:37"
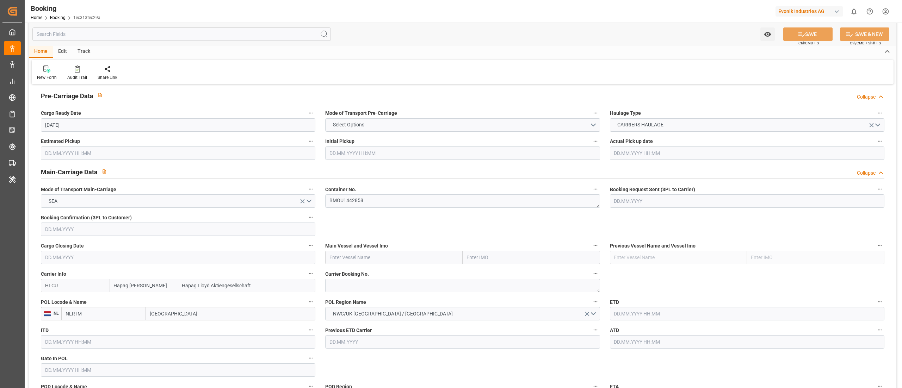
scroll to position [423, 0]
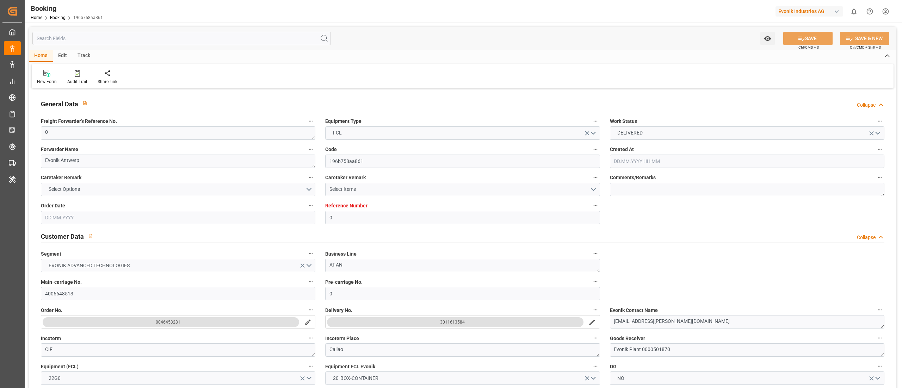
type input "0"
type input "9777632"
type input "Hapag [PERSON_NAME]"
type input "Hapag Lloyd Aktiengesellschaft"
type input "BEANR"
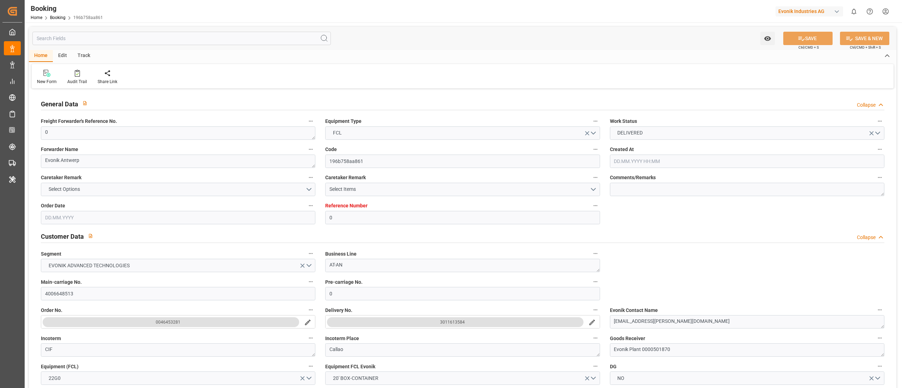
type input "PECLL"
type input "25"
type input "0"
type input "[DATE] 06:51"
type input "[DATE]"
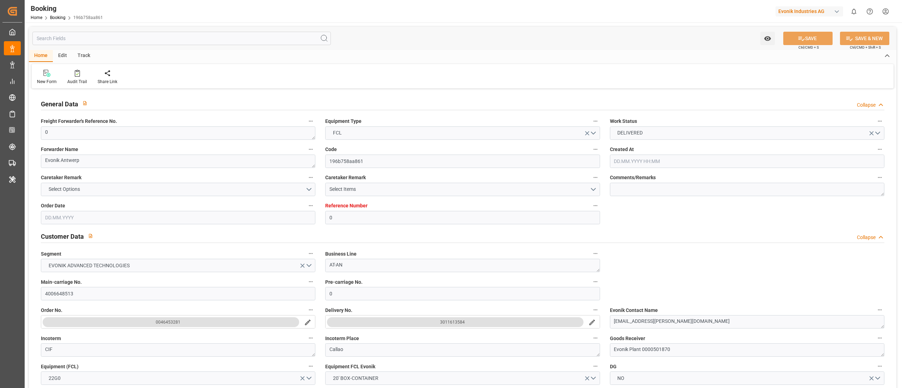
type input "[DATE]"
type input "[DATE] 00:00"
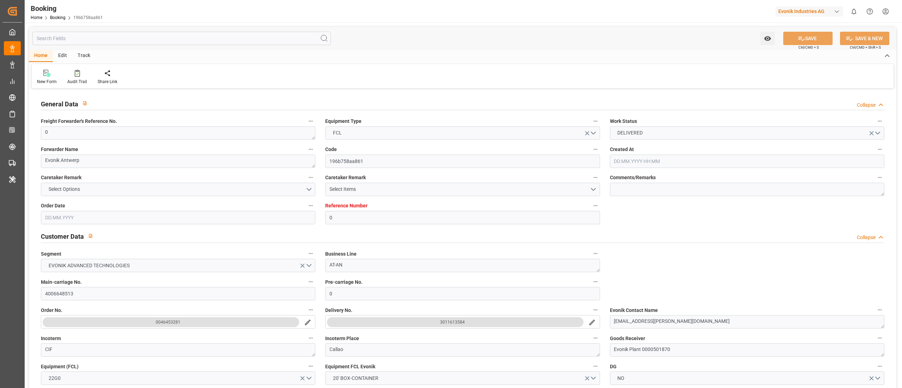
type input "[DATE] 00:00"
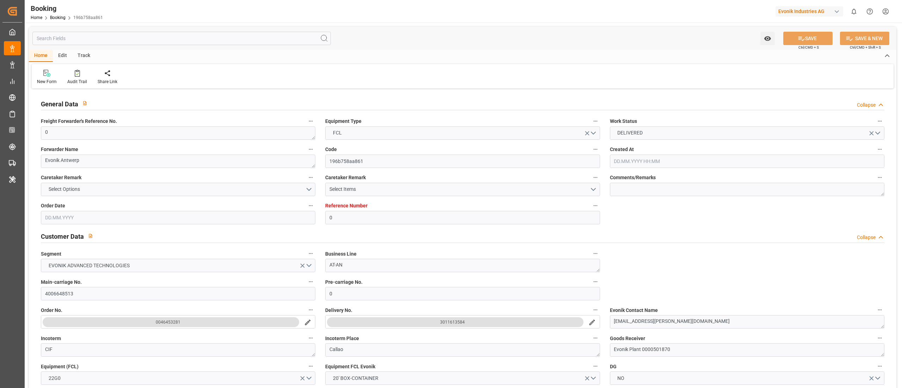
type input "[DATE] 00:00"
type input "12.09.2025 09:39"
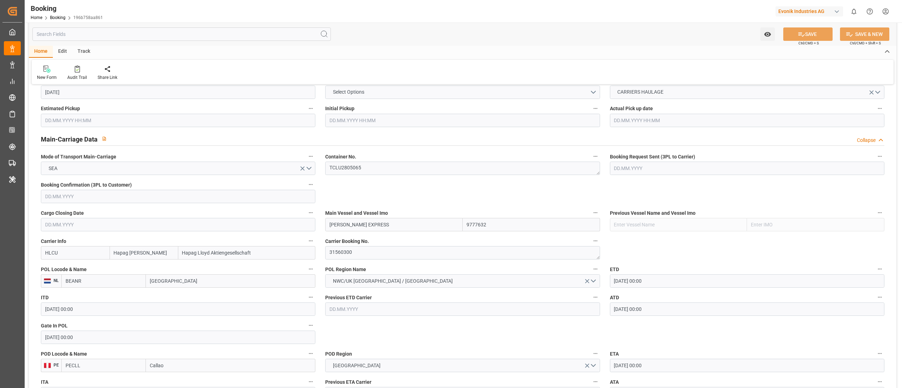
scroll to position [423, 0]
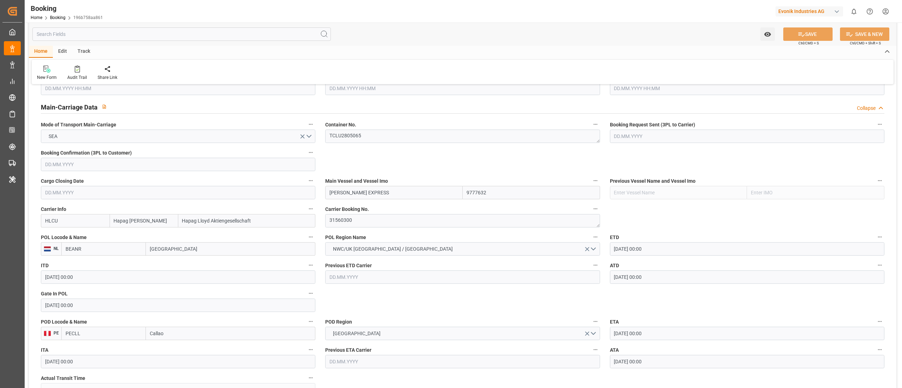
click at [104, 251] on input "BEANR" at bounding box center [103, 248] width 85 height 13
click at [105, 264] on div "BEANR - Antwerp" at bounding box center [98, 265] width 73 height 16
type input "BEANR"
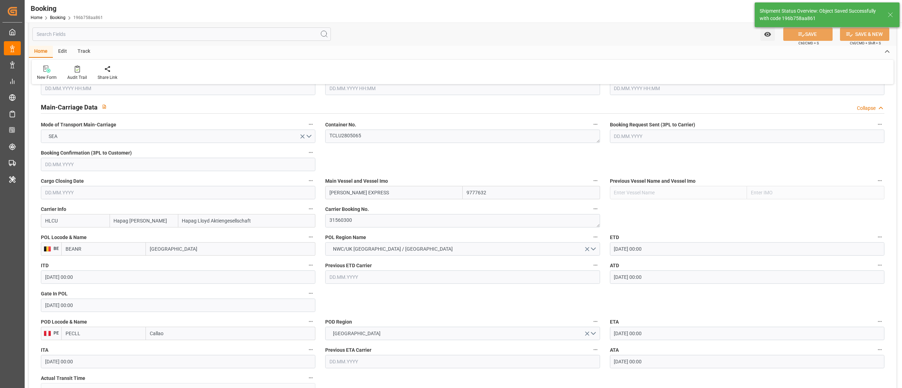
type textarea "businessDivision-businessLine-"
type input "12.09.2025 09:40"
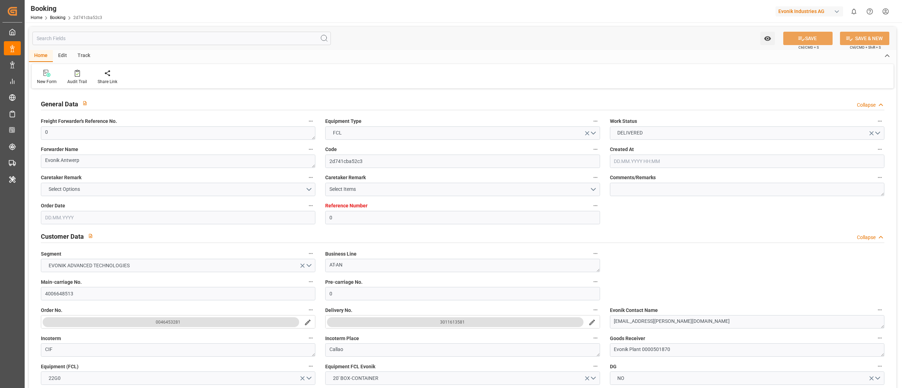
type input "0"
type input "9777632"
type input "Hapag [PERSON_NAME]"
type input "Hapag Lloyd Aktiengesellschaft"
type input "BEANR"
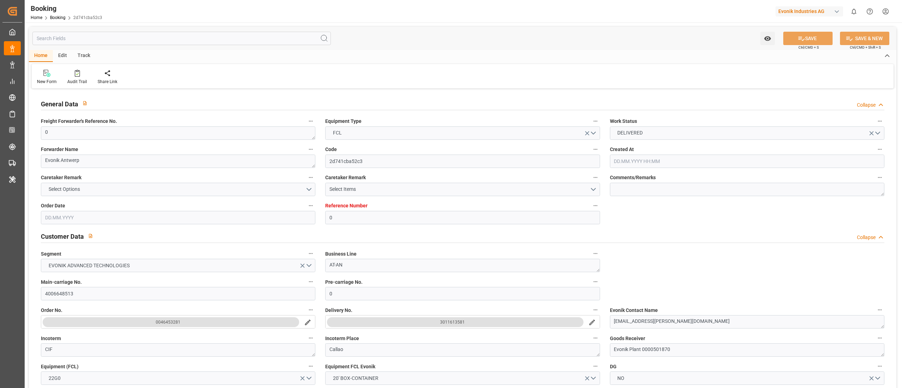
type input "PECLL"
type input "25"
type input "0"
type input "[DATE] 06:51"
type input "[DATE]"
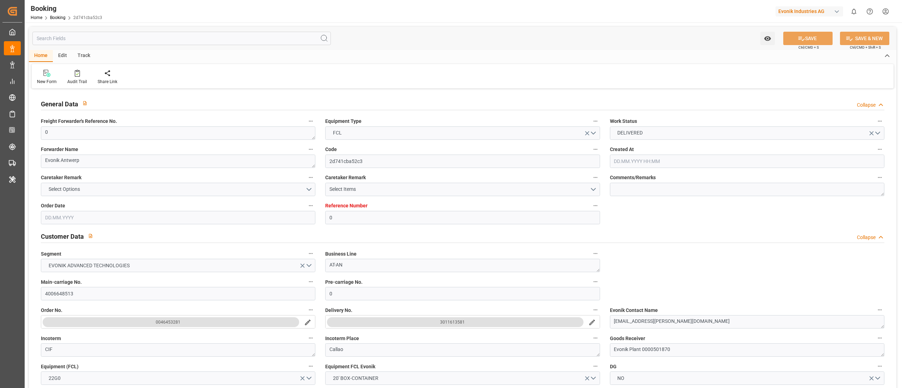
type input "[DATE]"
type input "[DATE] 00:00"
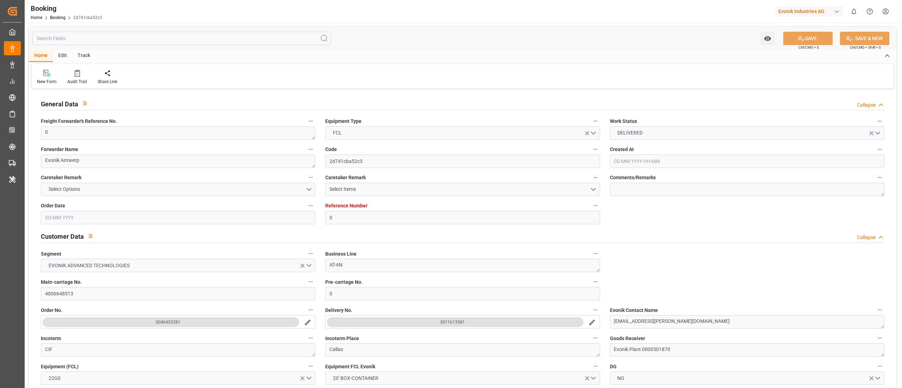
type input "[DATE] 00:00"
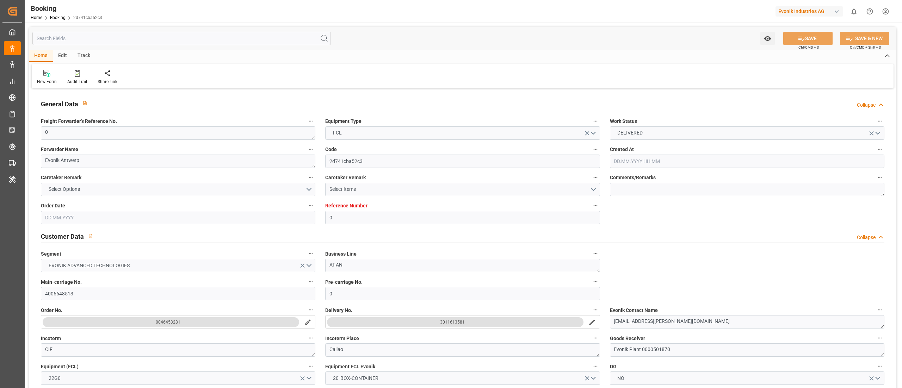
type input "27.08.2025 00:00"
type input "12.09.2025 09:39"
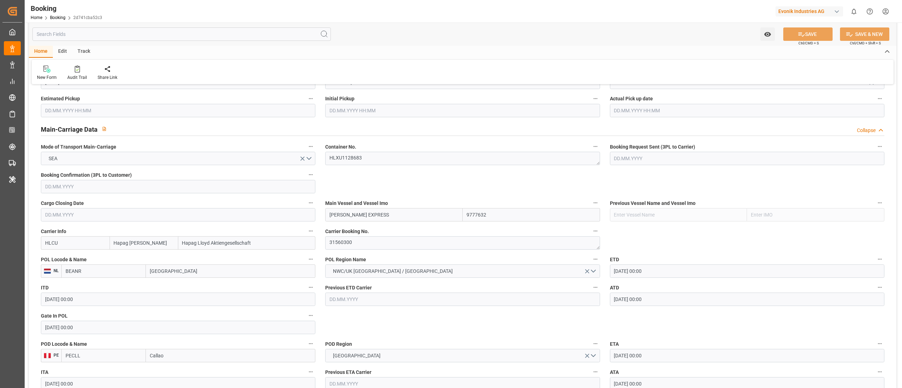
scroll to position [423, 0]
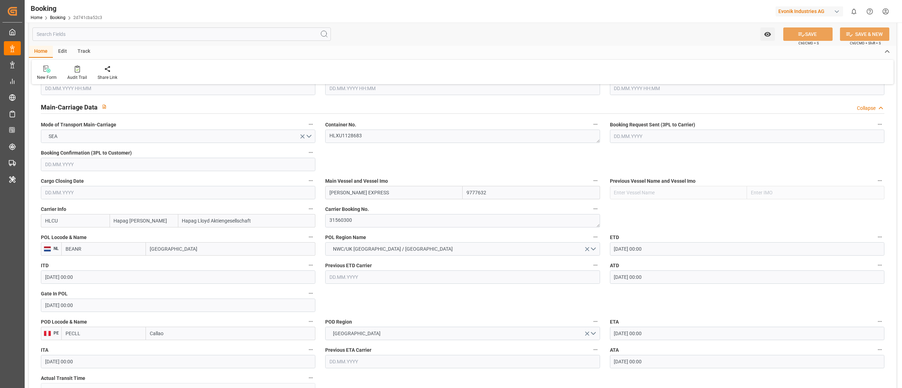
click at [117, 251] on input "BEANR" at bounding box center [103, 248] width 85 height 13
click at [103, 265] on span "BEANR - Antwerp" at bounding box center [98, 265] width 65 height 6
type input "BEANR"
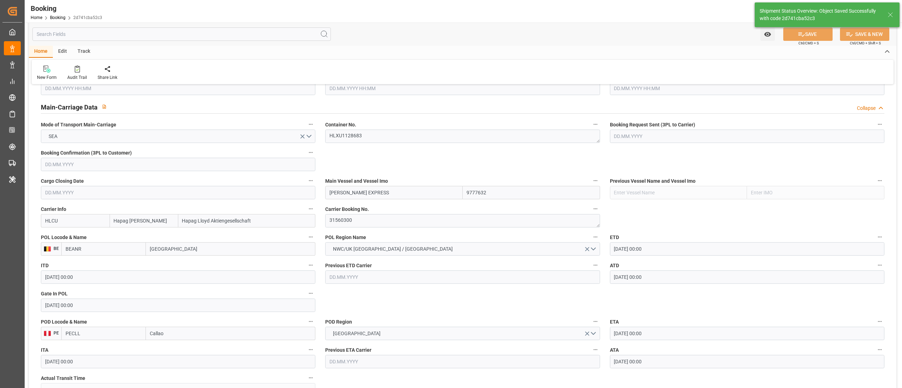
type textarea "businessDivision-businessLine-"
type input "12.09.2025 09:40"
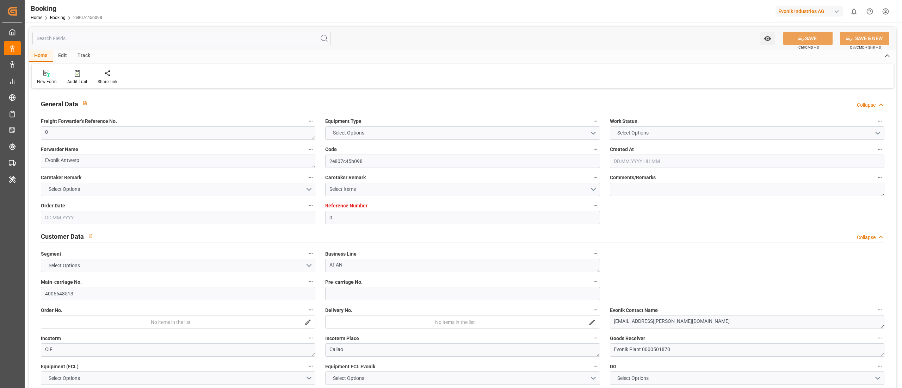
type input "0"
type input "9777632"
type input "Hapag [PERSON_NAME]"
type input "Hapag Lloyd Aktiengesellschaft"
type input "BEANR"
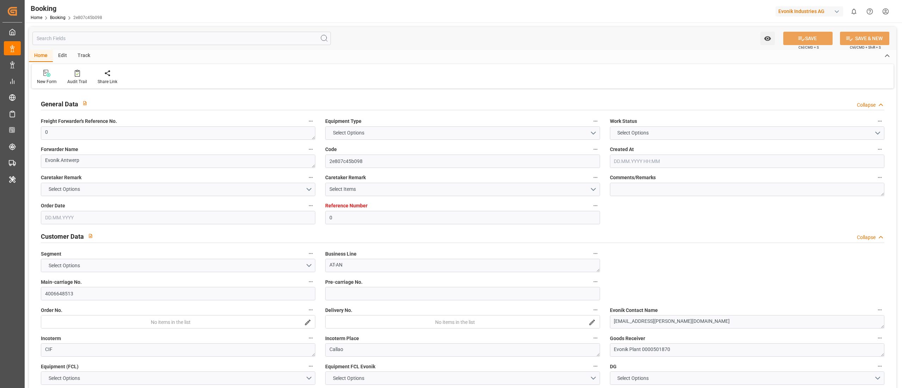
type input "PECLL"
type input "25"
type input "0"
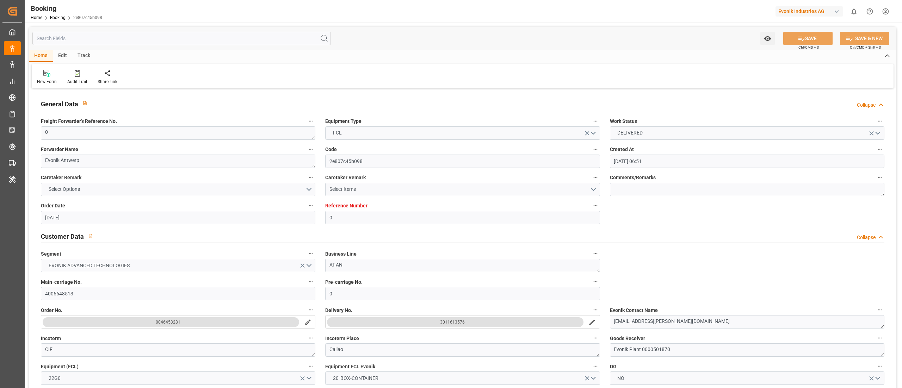
type input "[DATE] 06:51"
type input "[DATE]"
type input "[DATE] 00:00"
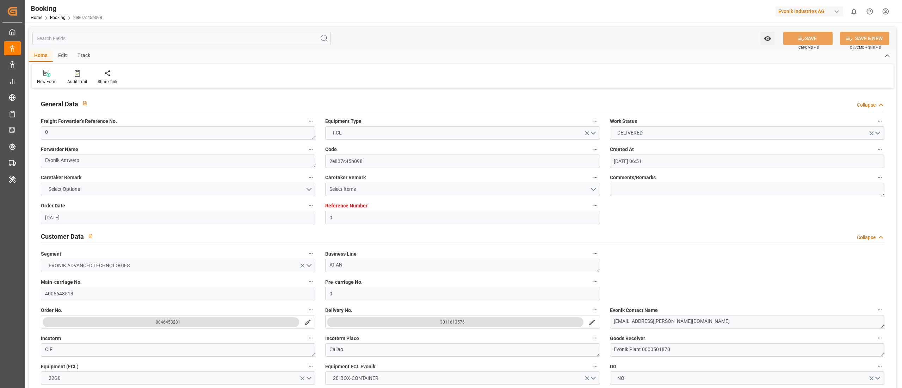
type input "[DATE] 00:00"
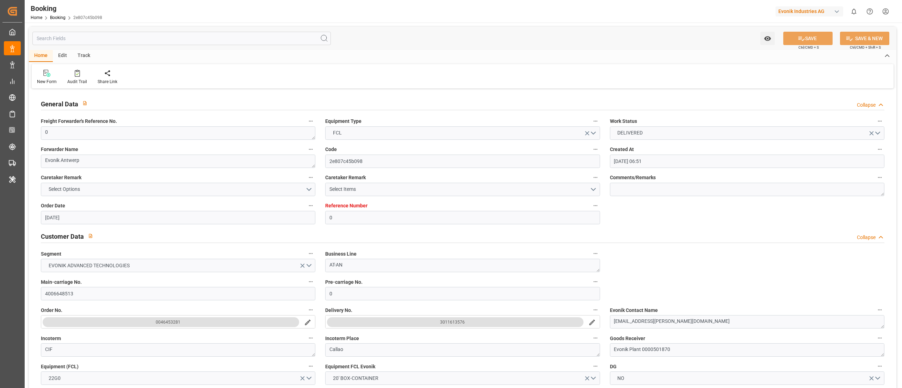
type input "[DATE] 00:00"
type input "[DATE] 09:39"
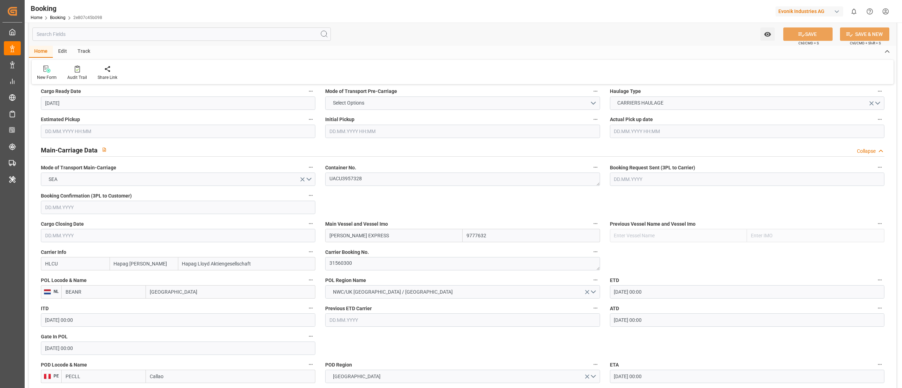
scroll to position [423, 0]
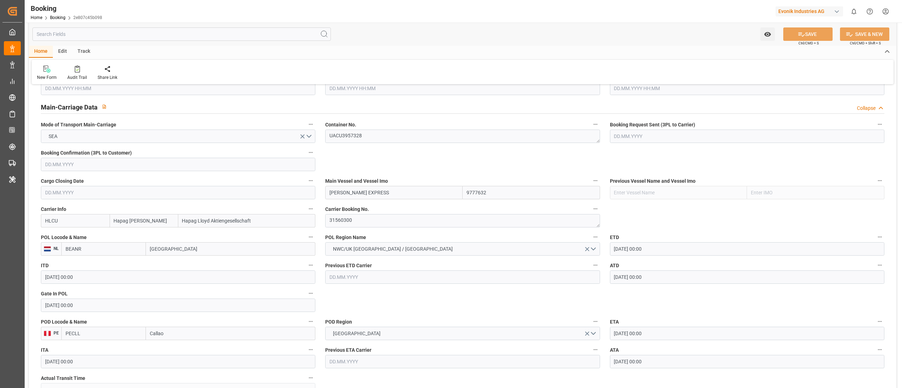
click at [121, 249] on input "BEANR" at bounding box center [103, 248] width 85 height 13
click at [102, 264] on span "BEANR - [GEOGRAPHIC_DATA]" at bounding box center [98, 265] width 65 height 6
type input "BEANR"
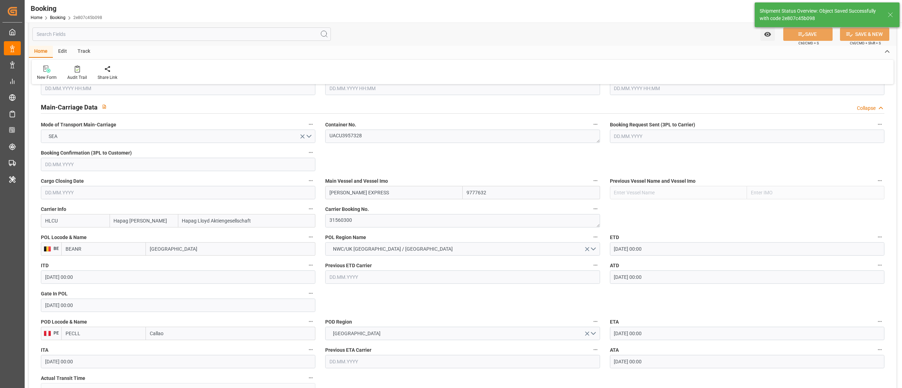
type textarea "businessDivision-businessLine-"
type input "12.09.2025 09:40"
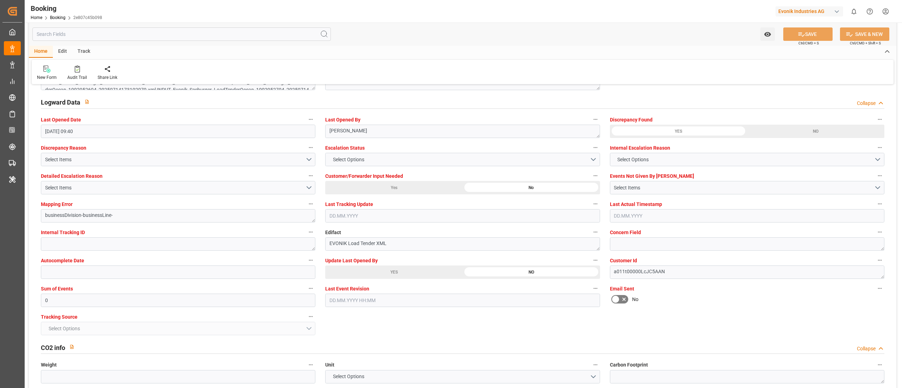
scroll to position [1198, 0]
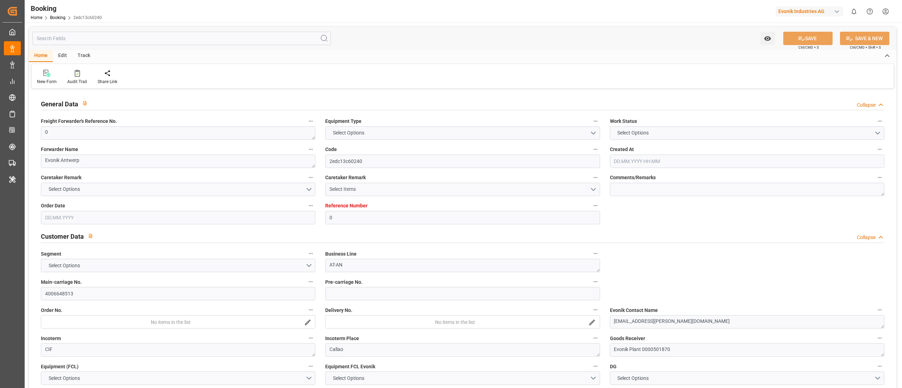
type input "0"
type input "9777632"
type input "Hapag [PERSON_NAME]"
type input "Hapag Lloyd Aktiengesellschaft"
type input "BEANR"
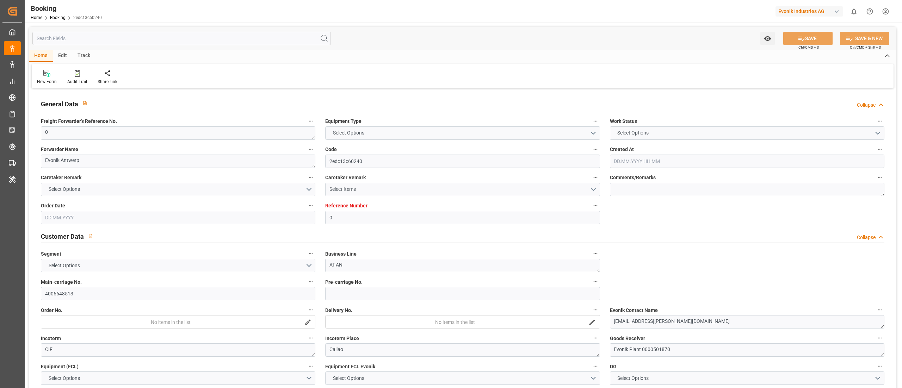
type input "PECLL"
type input "25"
type input "0"
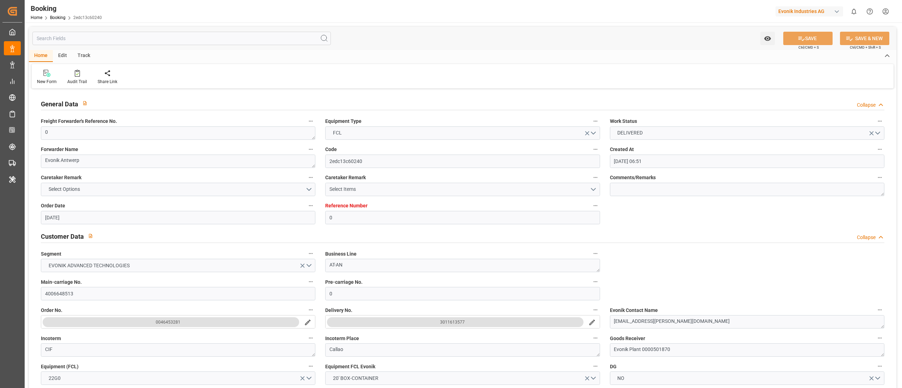
type input "[DATE] 06:51"
type input "[DATE]"
type input "[DATE] 00:00"
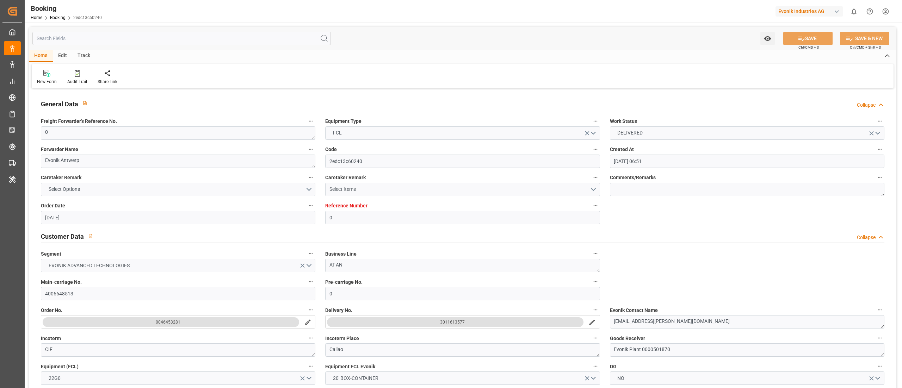
type input "[DATE] 00:00"
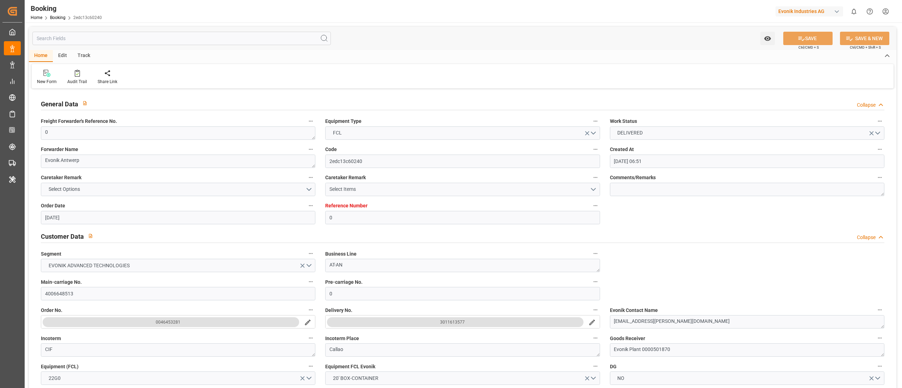
type input "[DATE] 00:00"
type input "[DATE] 09:39"
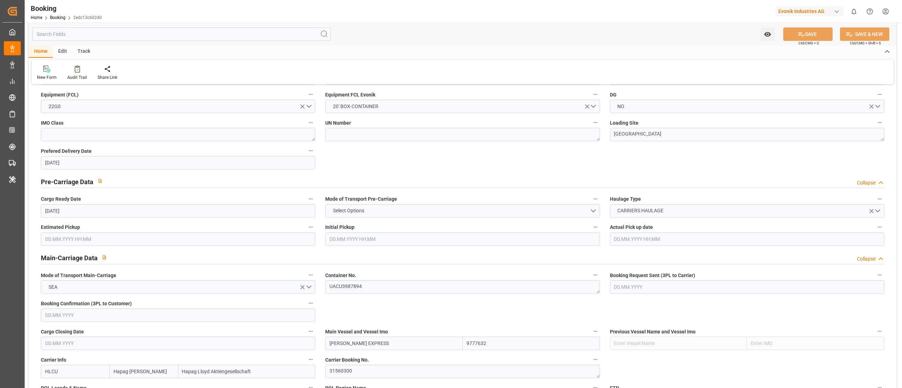
scroll to position [352, 0]
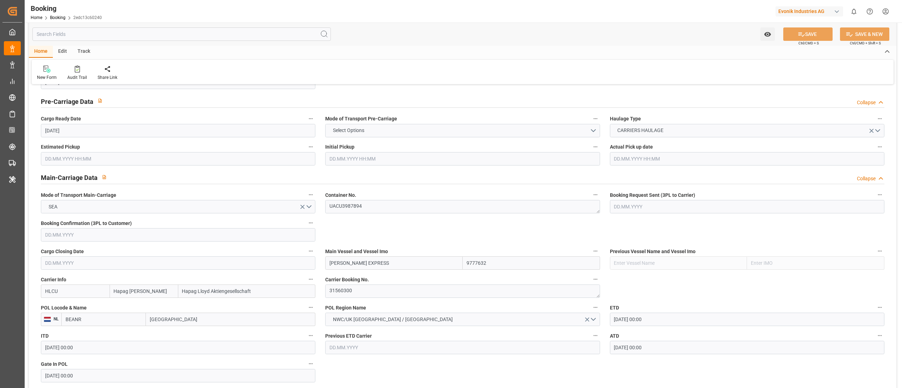
click at [111, 318] on input "BEANR" at bounding box center [103, 319] width 85 height 13
click at [89, 335] on span "BEANR - [GEOGRAPHIC_DATA]" at bounding box center [98, 335] width 65 height 6
type input "BEANR"
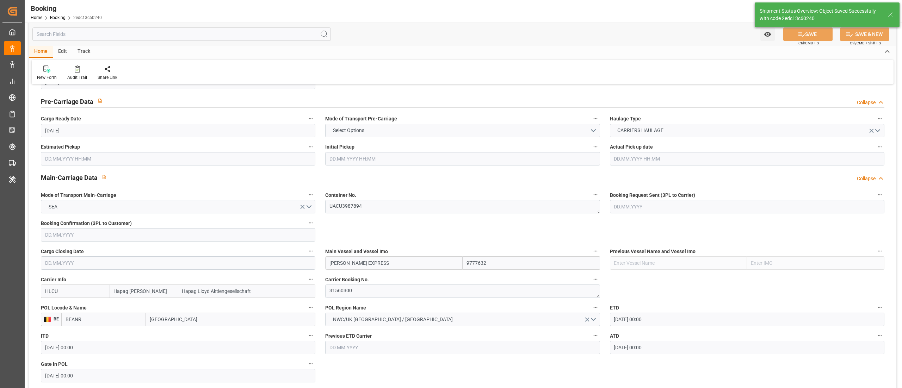
type textarea "businessDivision-businessLine-"
type input "[DATE] 09:41"
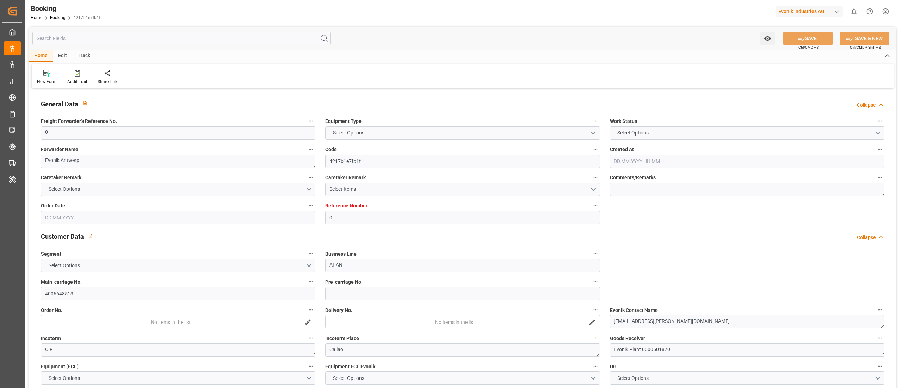
type input "0"
type input "9777632"
type input "Hapag [PERSON_NAME]"
type input "Hapag Lloyd Aktiengesellschaft"
type input "BEANR"
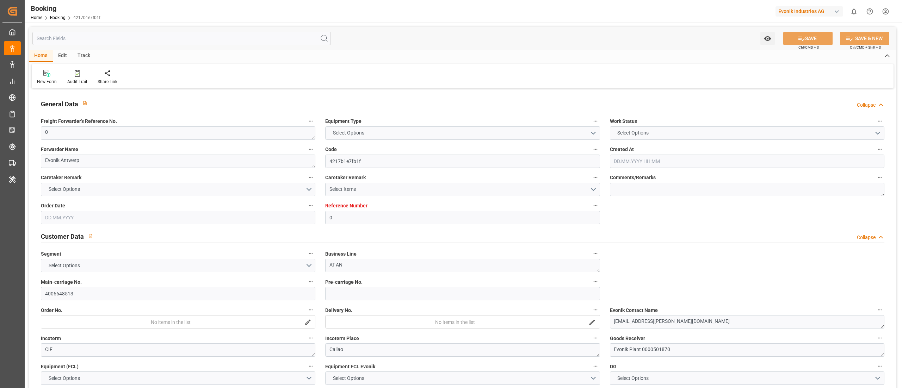
type input "PECLL"
type input "25"
type input "0"
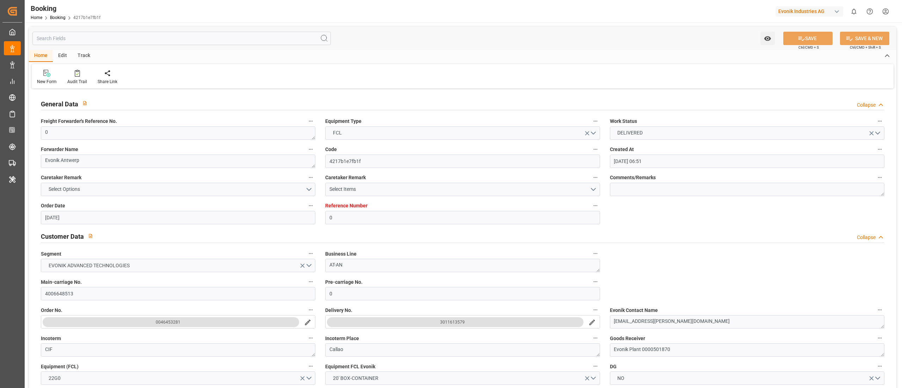
type input "[DATE] 06:51"
type input "[DATE]"
type input "[DATE] 00:00"
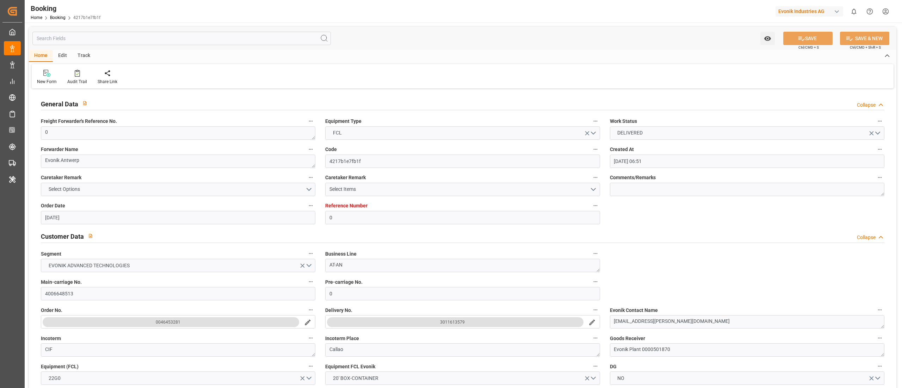
type input "[DATE] 00:00"
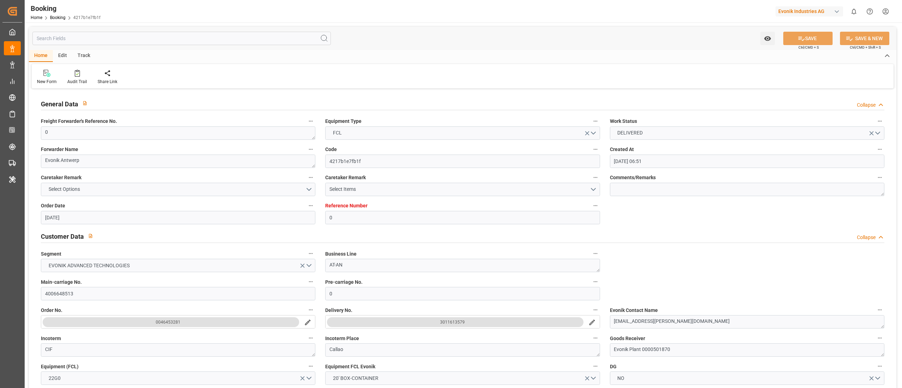
type input "[DATE] 00:00"
type input "[DATE] 09:39"
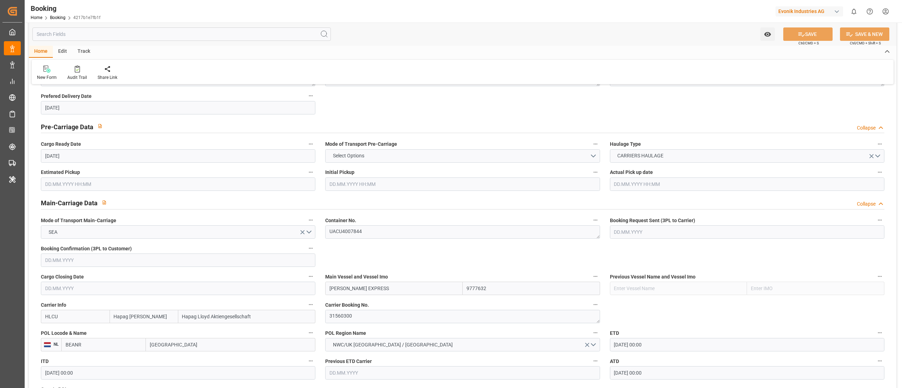
scroll to position [423, 0]
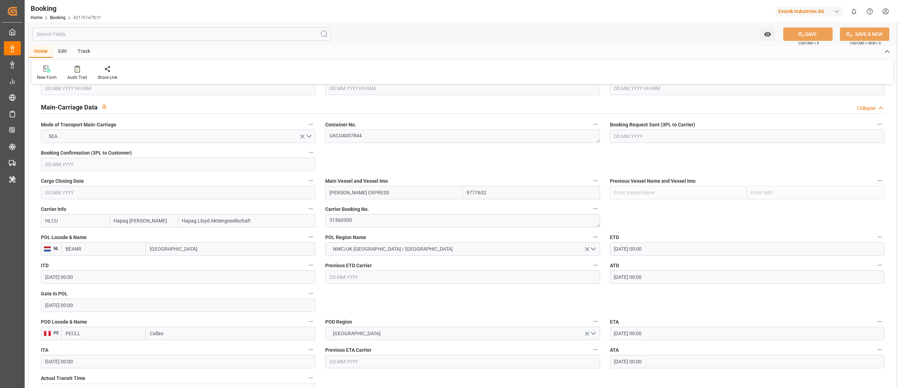
click at [103, 254] on input "BEANR" at bounding box center [103, 248] width 85 height 13
click at [92, 263] on span "BEANR - Antwerp" at bounding box center [98, 265] width 65 height 6
type input "BEANR"
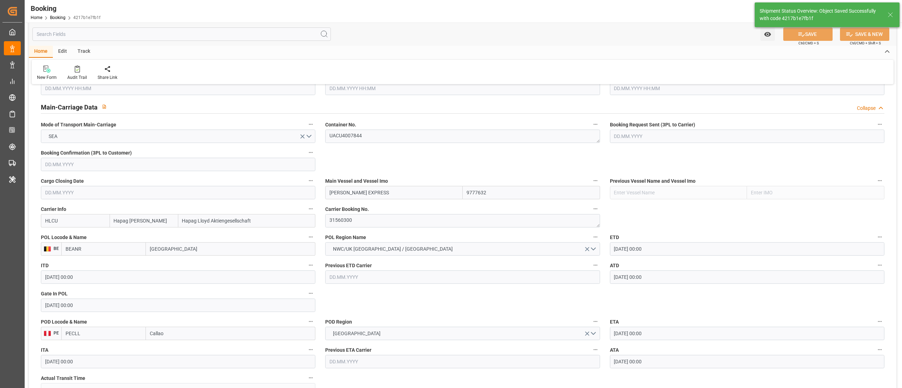
type textarea "businessDivision-businessLine-"
type input "12.09.2025 09:41"
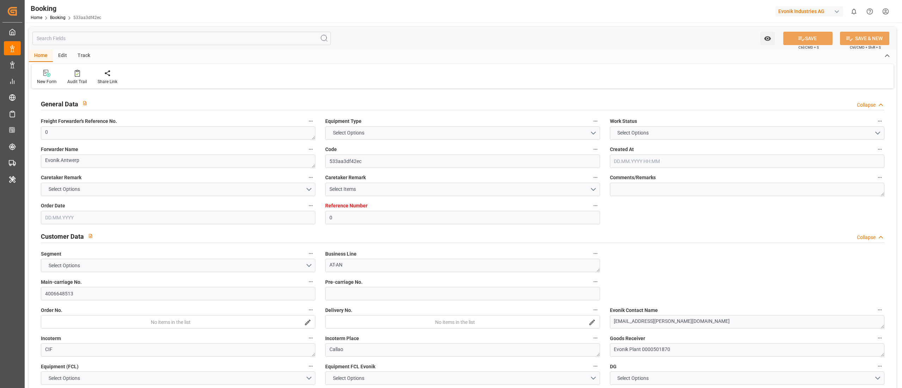
type input "0"
type input "9777632"
type input "Hapag [PERSON_NAME]"
type input "Hapag Lloyd Aktiengesellschaft"
type input "BEANR"
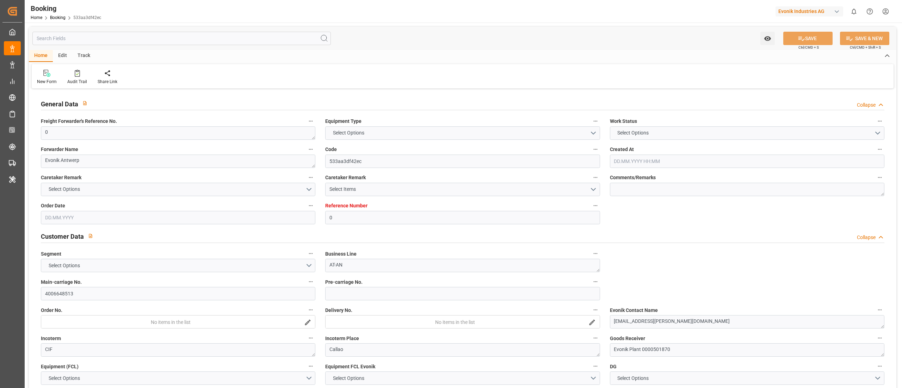
type input "PECLL"
type input "25"
type input "0"
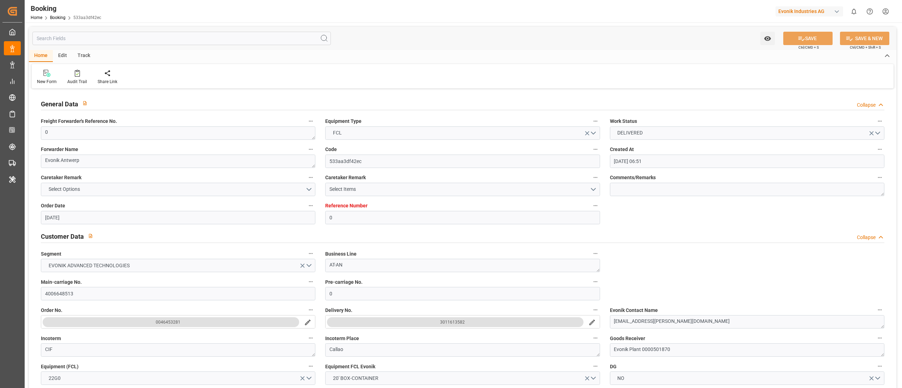
type input "[DATE] 06:51"
type input "[DATE]"
type input "[DATE] 00:00"
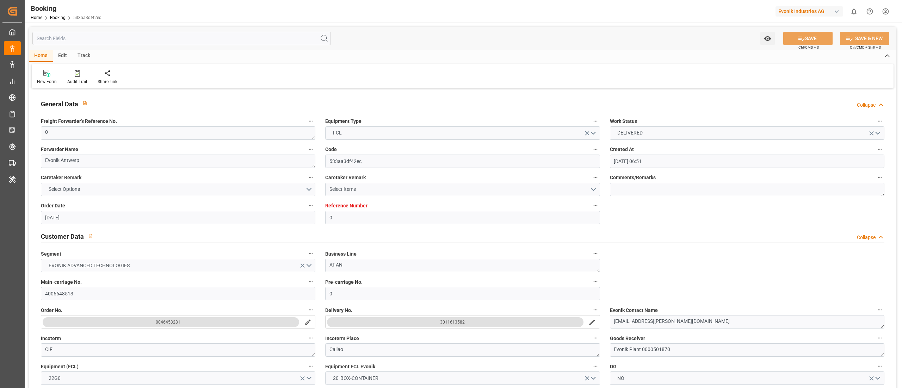
type input "[DATE] 00:00"
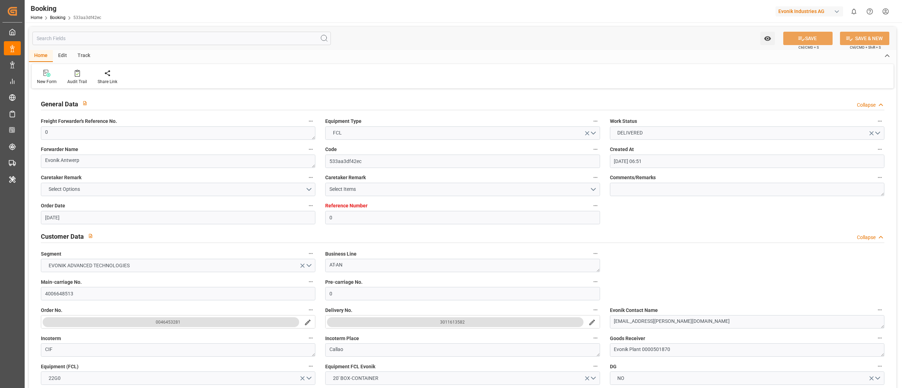
type input "[DATE] 00:00"
type input "[DATE] 09:39"
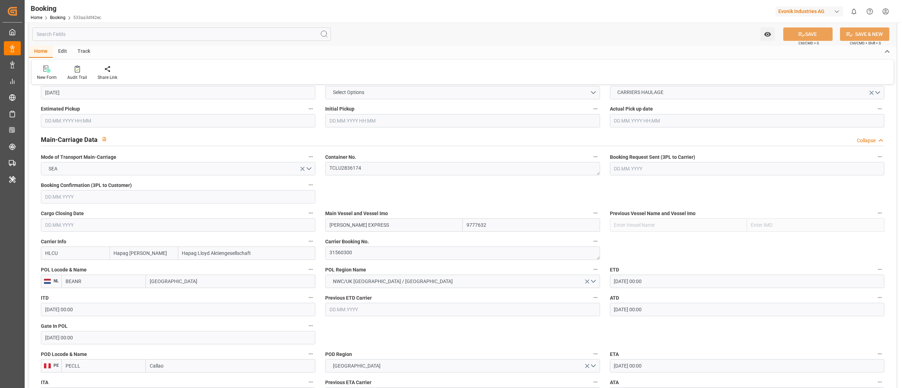
scroll to position [423, 0]
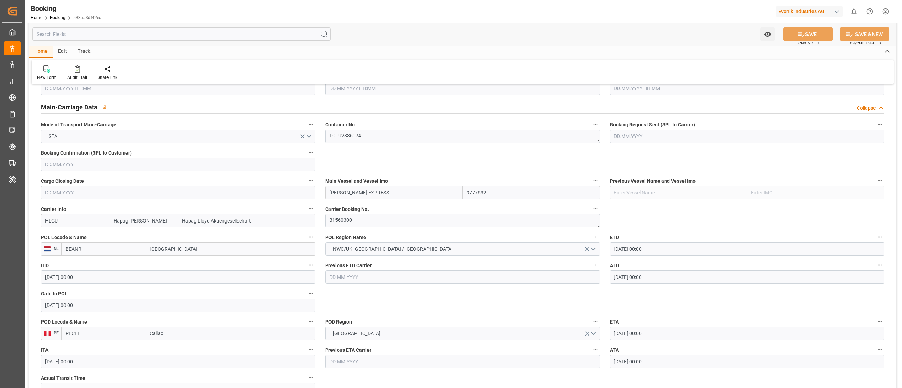
click at [177, 252] on input "[GEOGRAPHIC_DATA]" at bounding box center [230, 248] width 169 height 13
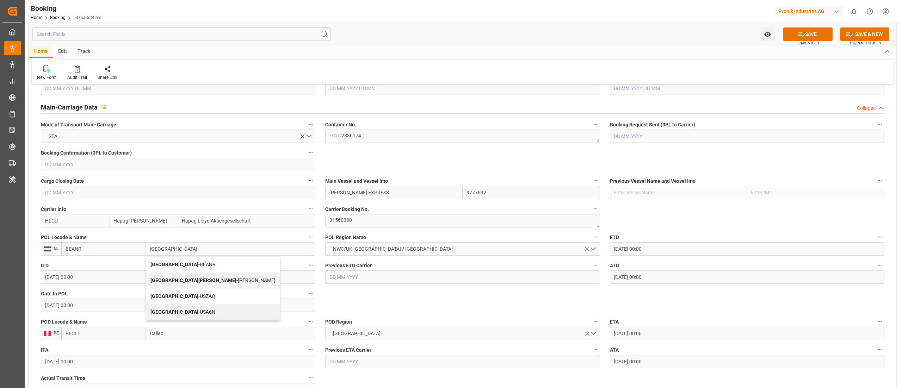
click at [177, 264] on span "Antwerp - BEANR" at bounding box center [182, 265] width 65 height 6
type input "[GEOGRAPHIC_DATA]"
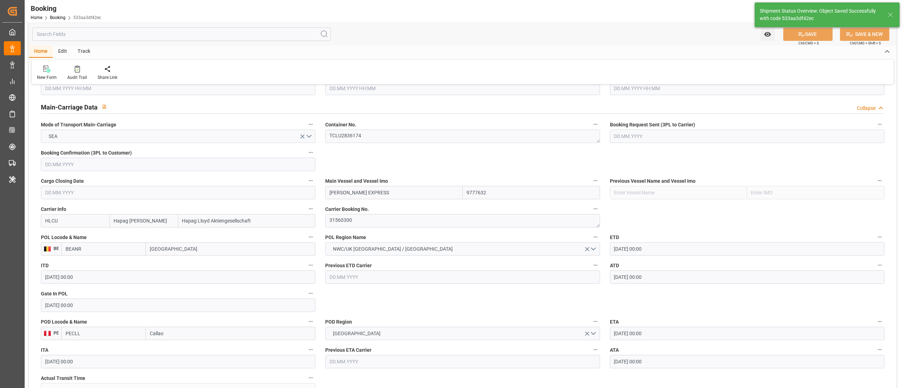
type textarea "businessDivision-businessLine-"
type input "[DATE] 09:41"
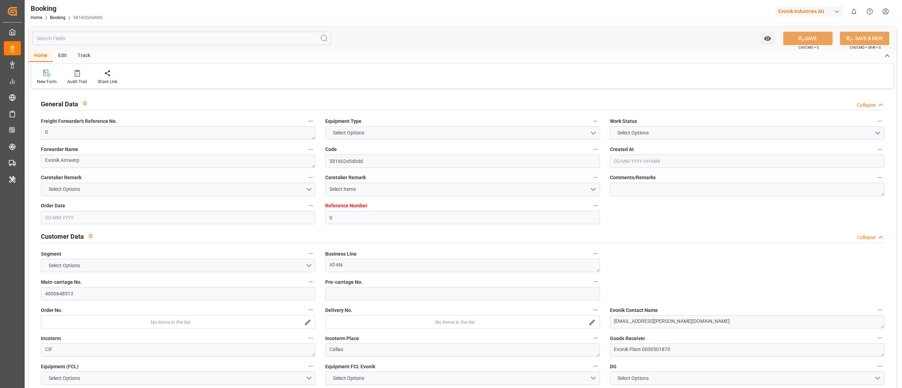
type input "0"
type input "9777632"
type input "Hapag [PERSON_NAME]"
type input "Hapag Lloyd Aktiengesellschaft"
type input "BEANR"
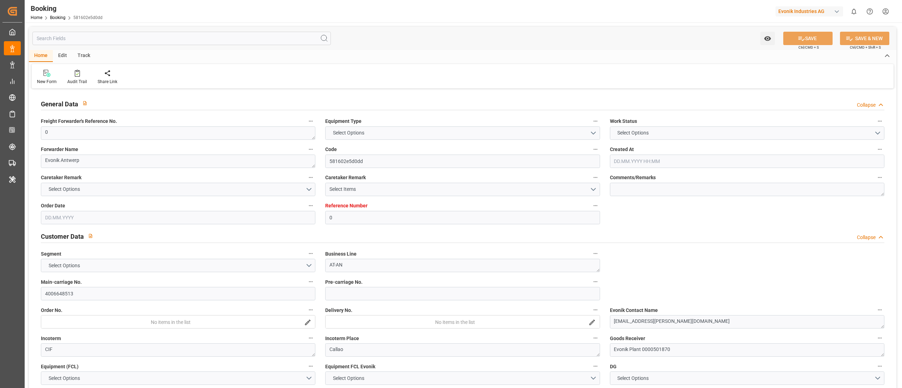
type input "PECLL"
type input "25"
type input "0"
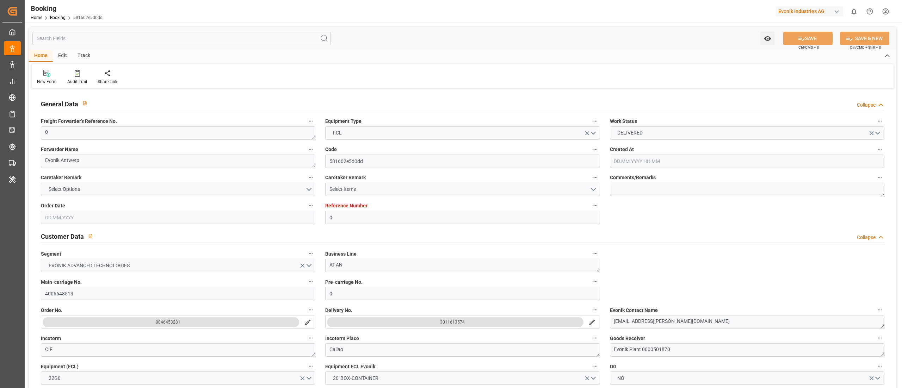
type input "[DATE] 06:51"
type input "[DATE]"
type input "[DATE] 00:00"
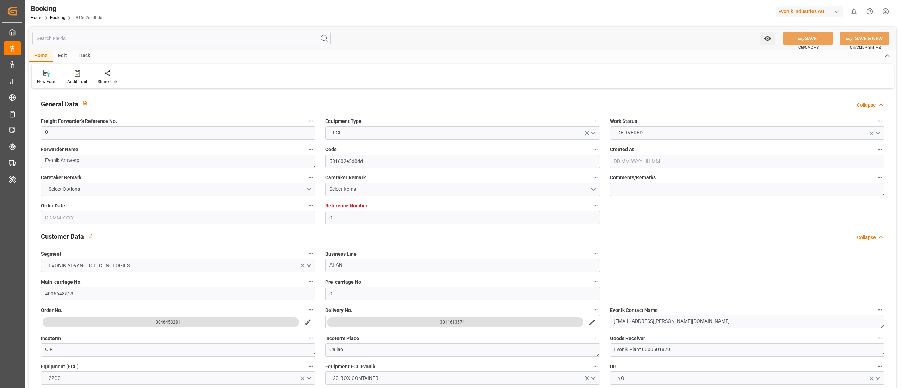
type input "[DATE] 00:00"
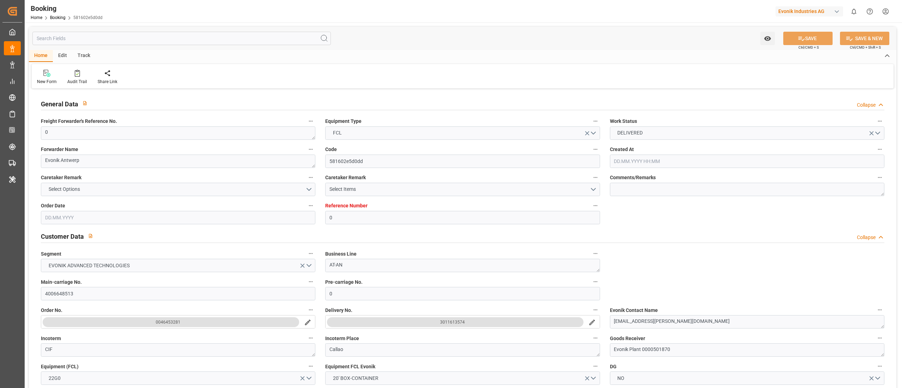
type input "[DATE] 00:00"
type input "[DATE] 09:39"
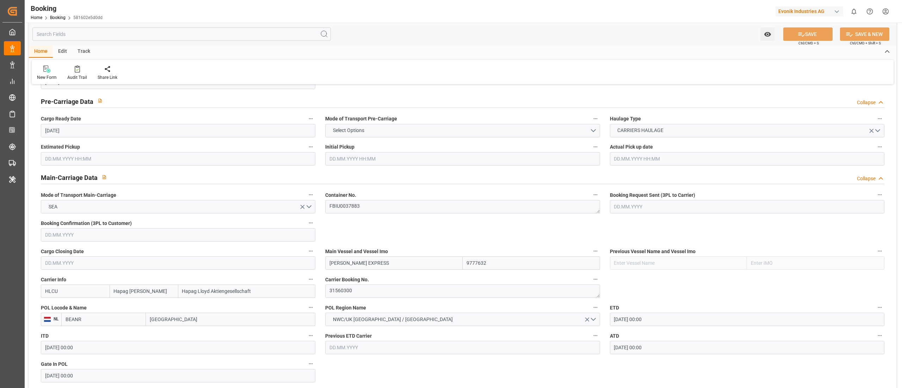
scroll to position [423, 0]
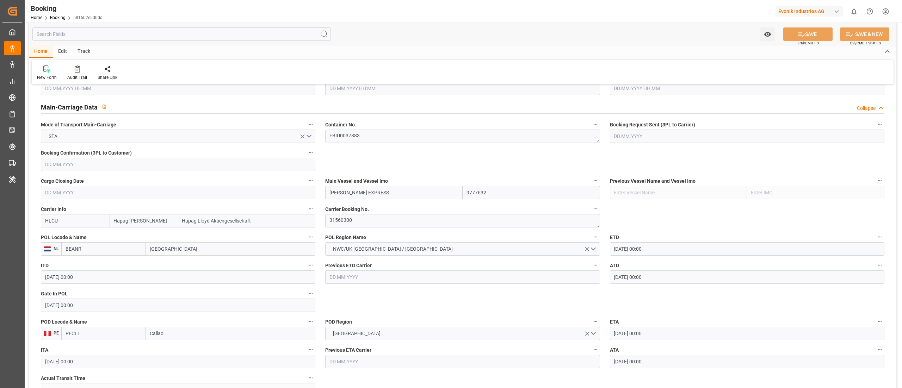
click at [102, 241] on label "POL Locode & Name" at bounding box center [178, 238] width 274 height 10
click at [306, 241] on button "POL Locode & Name" at bounding box center [310, 237] width 9 height 9
click at [102, 250] on div at bounding box center [451, 194] width 902 height 388
click at [94, 253] on input "BEANR" at bounding box center [103, 248] width 85 height 13
click at [98, 269] on div "BEANR - [GEOGRAPHIC_DATA]" at bounding box center [98, 265] width 73 height 16
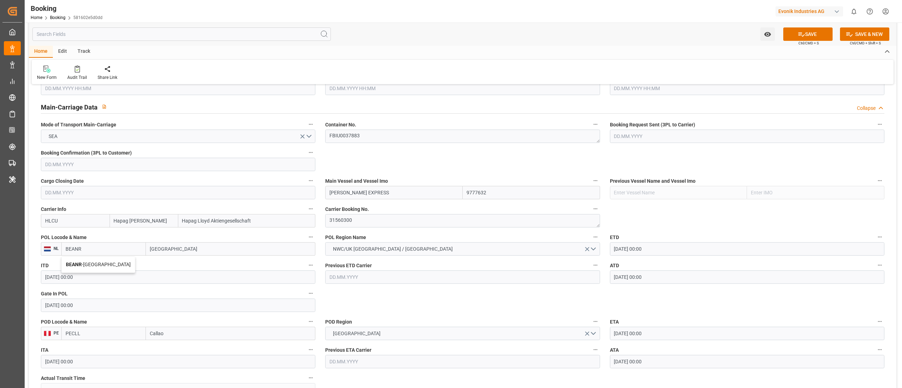
type input "BEANR"
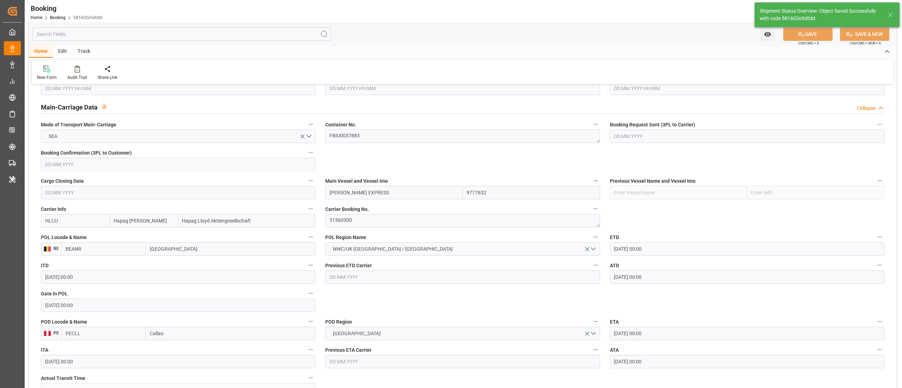
type textarea "businessDivision-businessLine-"
type input "[DATE] 09:42"
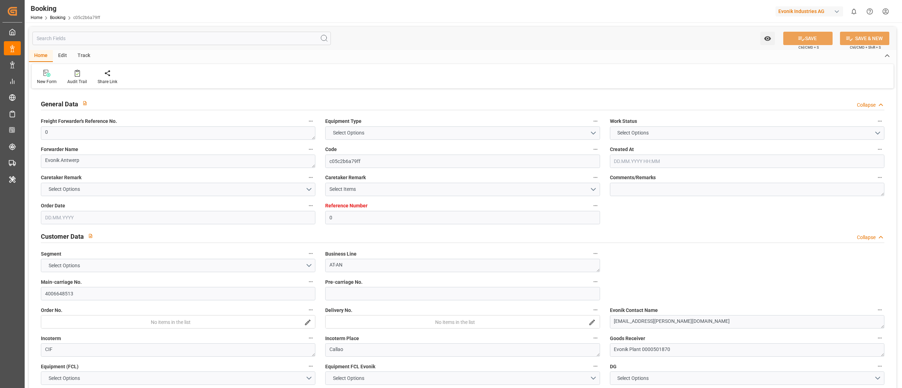
type input "0"
type input "9777632"
type input "Hapag [PERSON_NAME]"
type input "Hapag Lloyd Aktiengesellschaft"
type input "BEANR"
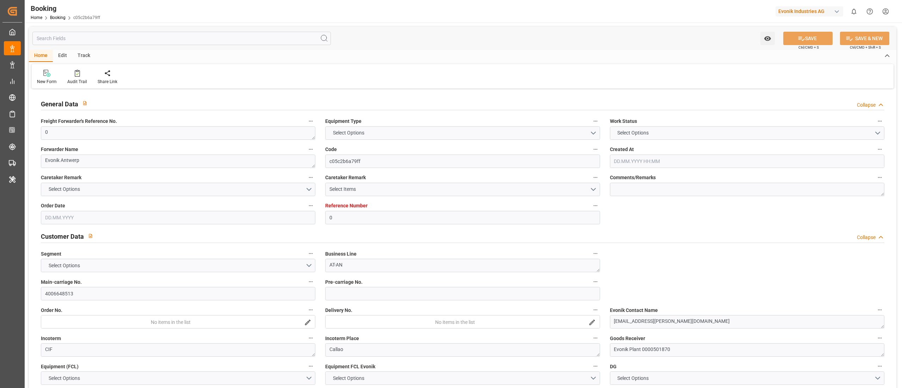
type input "PECLL"
type input "25"
type input "0"
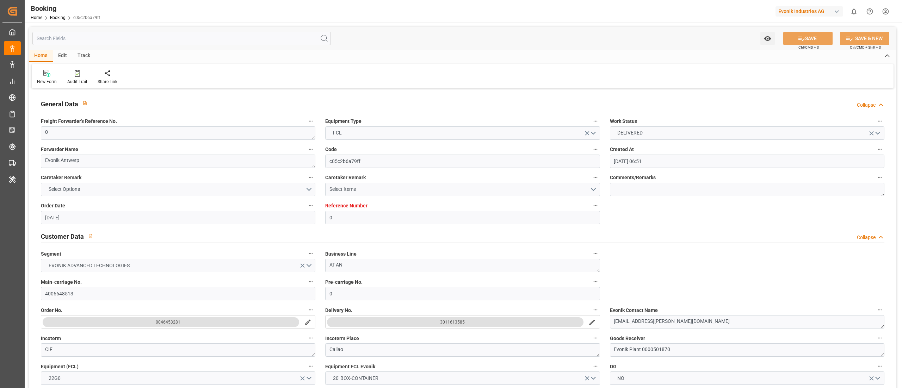
type input "[DATE] 06:51"
type input "[DATE]"
type input "[DATE] 00:00"
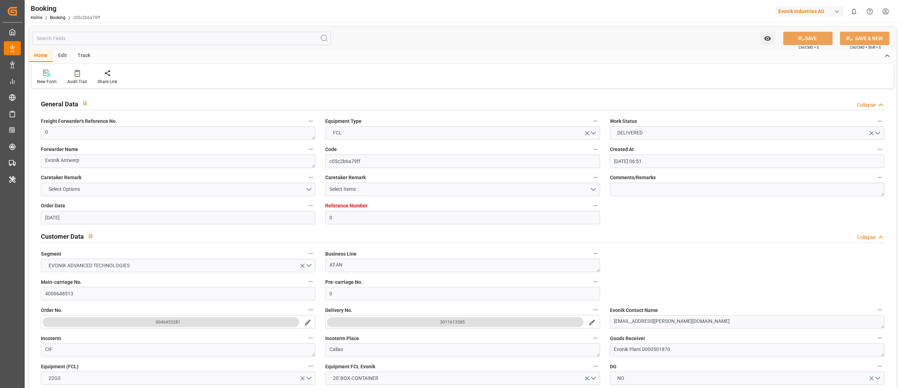
type input "[DATE] 00:00"
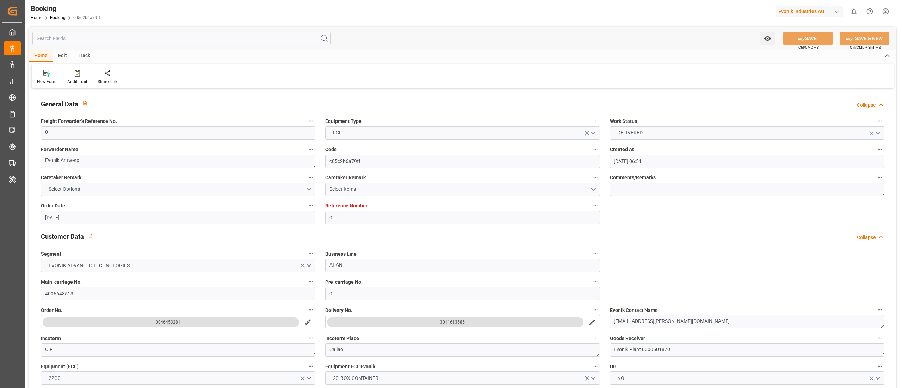
type input "[DATE] 00:00"
type input "[DATE] 09:39"
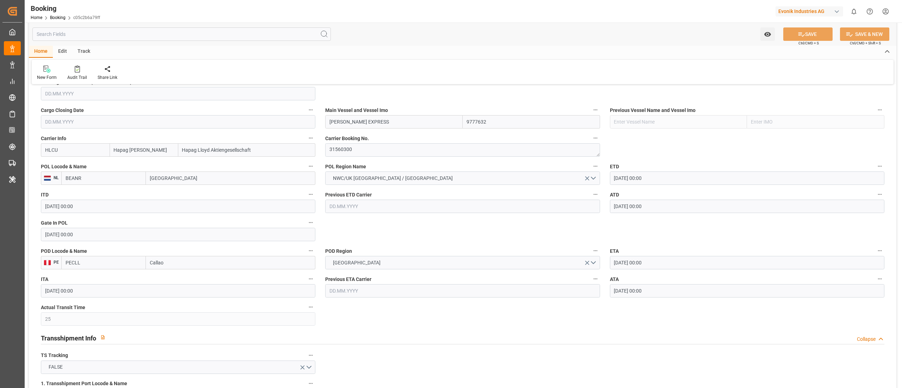
scroll to position [493, 0]
click at [94, 181] on input "BEANR" at bounding box center [103, 178] width 85 height 13
click at [91, 197] on span "BEANR - [GEOGRAPHIC_DATA]" at bounding box center [98, 194] width 65 height 6
type input "BEANR"
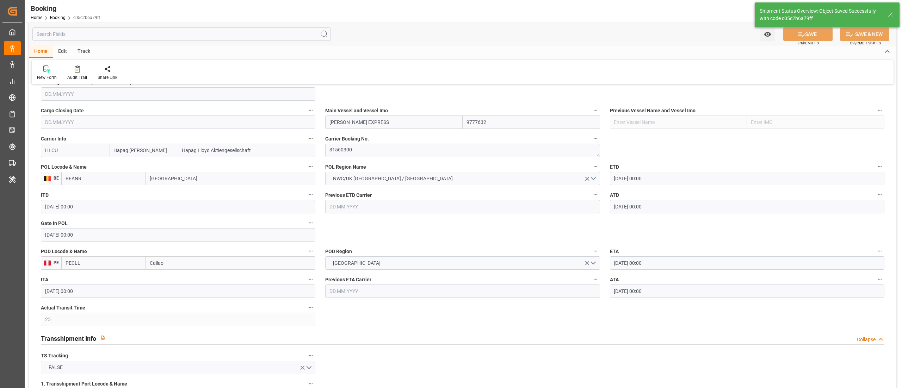
type textarea "businessDivision-businessLine-"
type input "[DATE] 09:42"
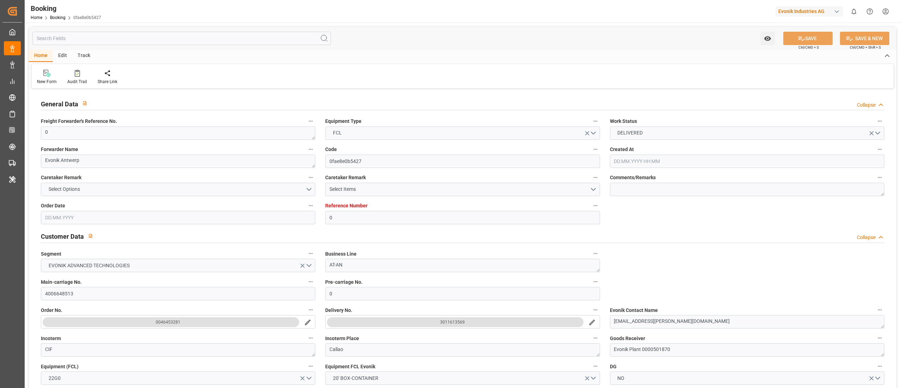
type input "0"
type input "9777632"
type input "Hapag [PERSON_NAME]"
type input "Hapag Lloyd Aktiengesellschaft"
type input "BEANR"
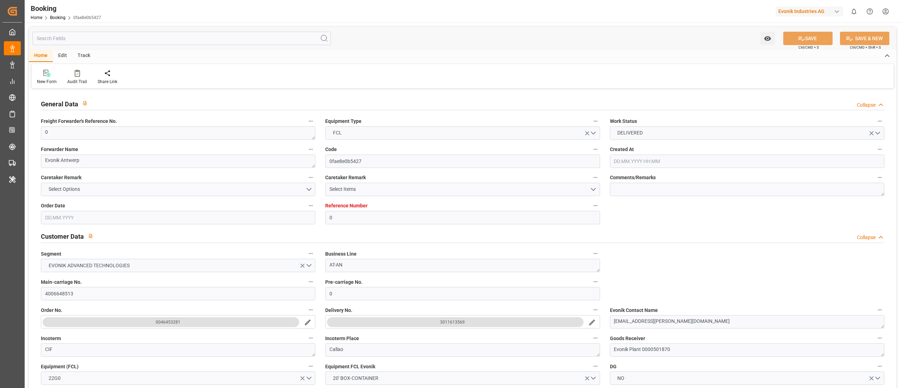
type input "PECLL"
type input "25"
type input "0"
type input "[DATE] 06:51"
type input "[DATE]"
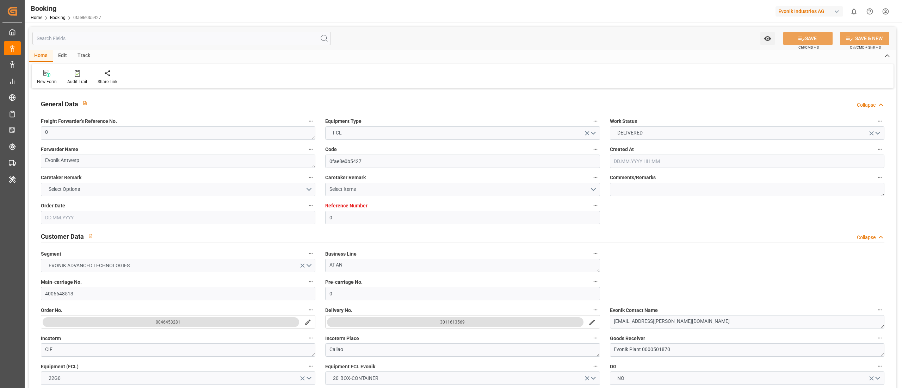
type input "[DATE]"
type input "[DATE] 00:00"
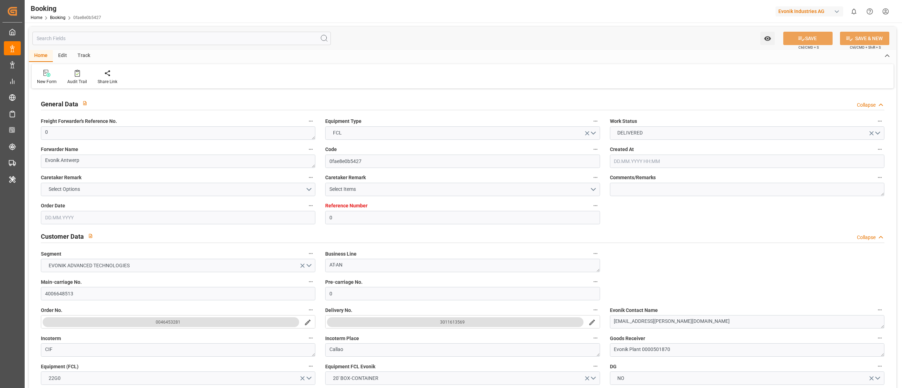
type input "[DATE] 00:00"
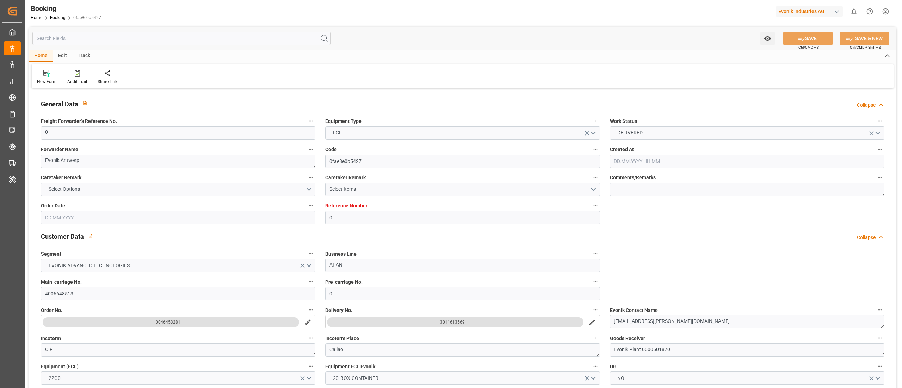
type input "[DATE] 00:00"
type input "[DATE] 11:56"
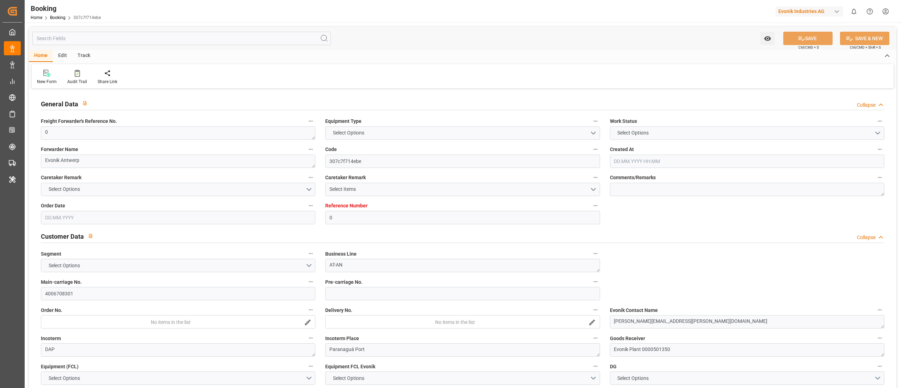
type input "0"
type input "Hapag [PERSON_NAME]"
type input "Hapag Lloyd Aktiengesellschaft"
type input "NLRTM"
type input "BRPNG"
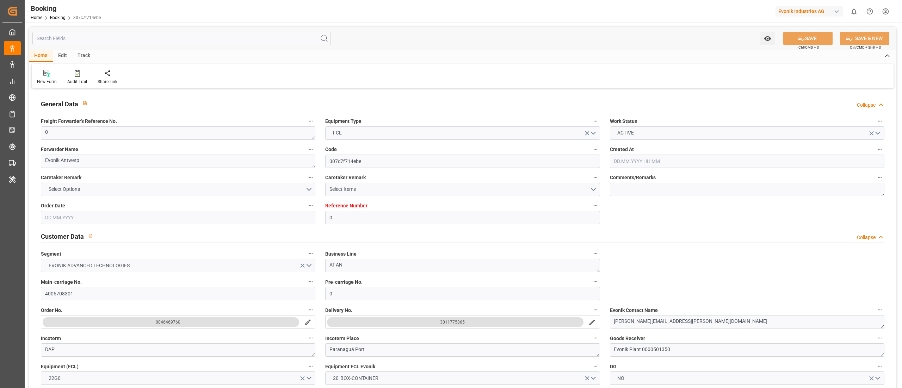
type input "[DATE] 11:30"
type input "[DATE]"
type input "[DATE] 00:00"
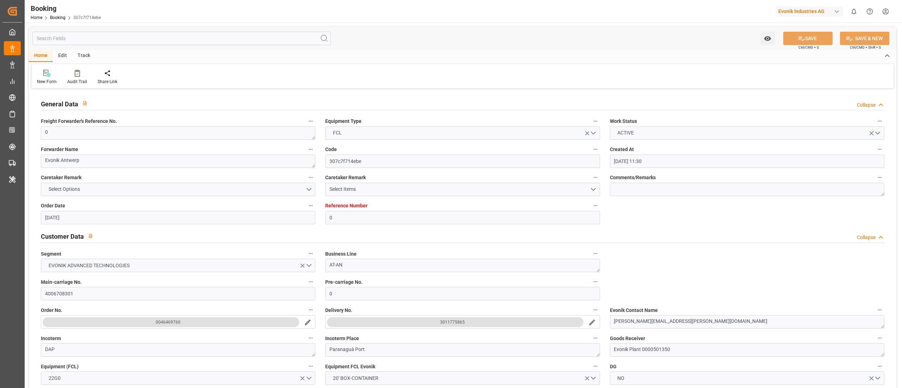
type input "[DATE] 15:38"
